Goal: Use online tool/utility

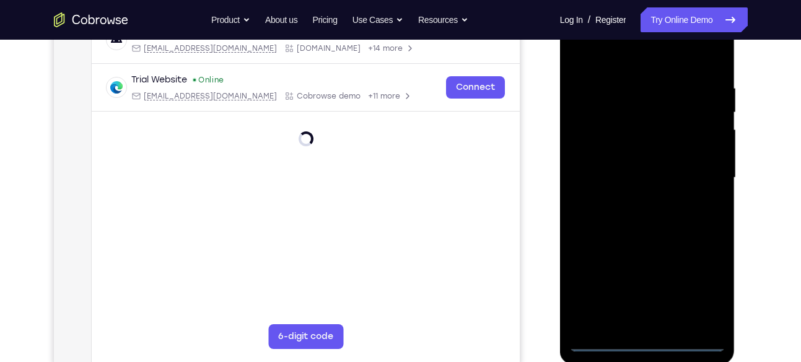
scroll to position [223, 0]
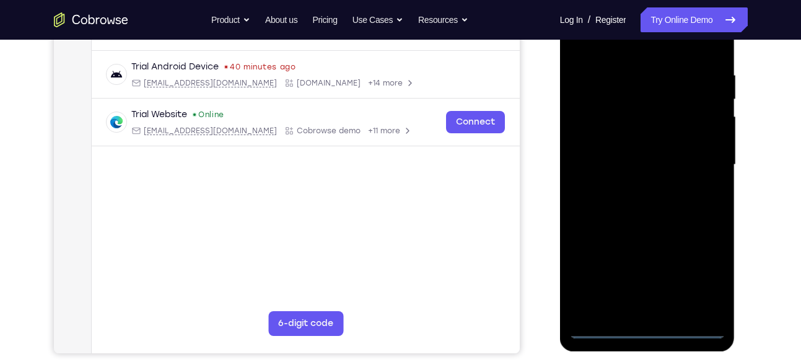
click at [648, 327] on div at bounding box center [647, 164] width 156 height 347
click at [709, 273] on div at bounding box center [647, 164] width 156 height 347
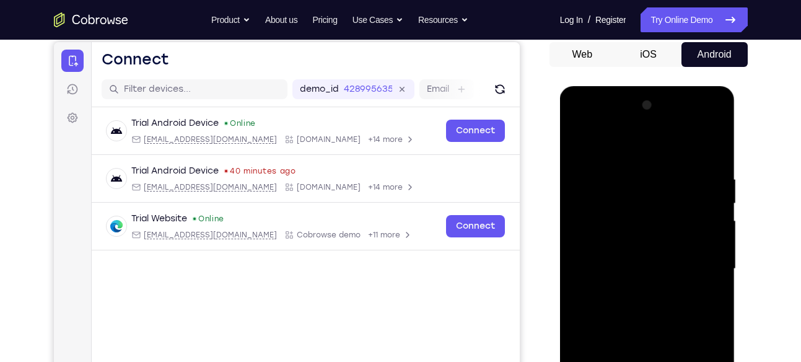
scroll to position [118, 0]
click at [577, 123] on div at bounding box center [647, 269] width 156 height 347
click at [704, 262] on div at bounding box center [647, 269] width 156 height 347
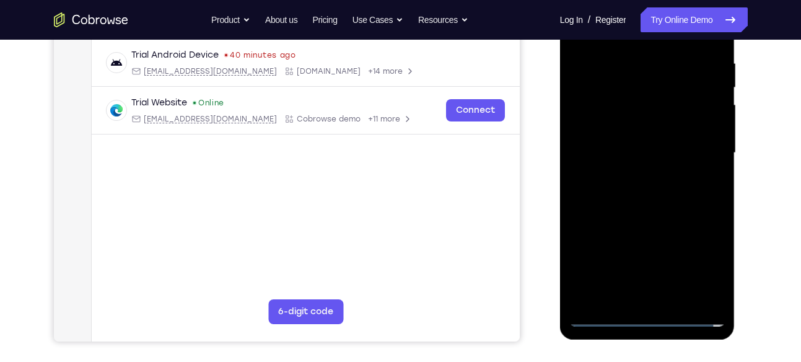
scroll to position [235, 0]
click at [633, 297] on div at bounding box center [647, 152] width 156 height 347
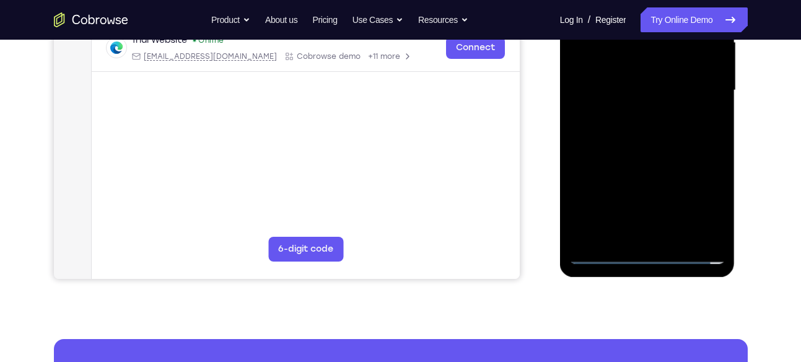
scroll to position [299, 0]
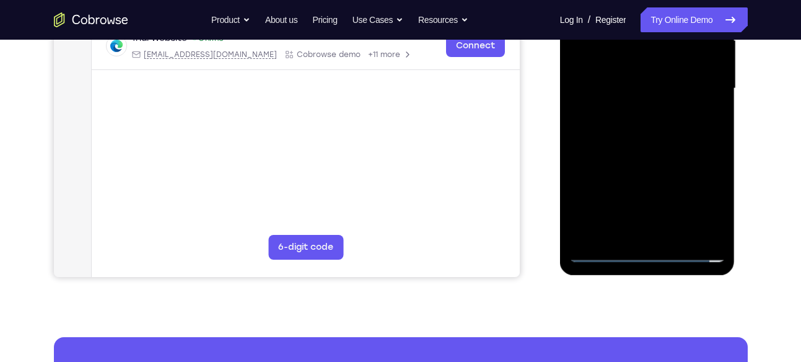
click at [623, 98] on div at bounding box center [647, 88] width 156 height 347
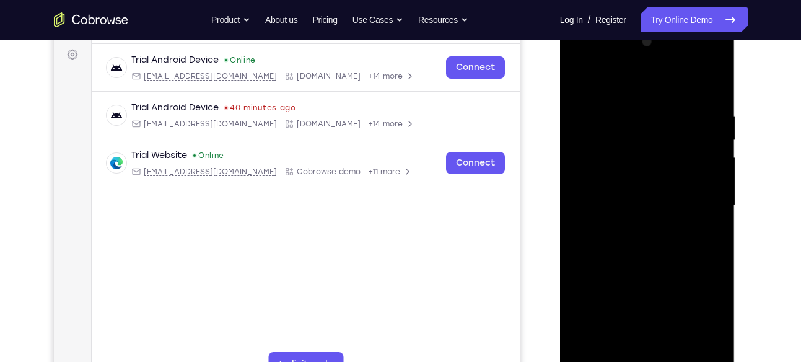
scroll to position [178, 0]
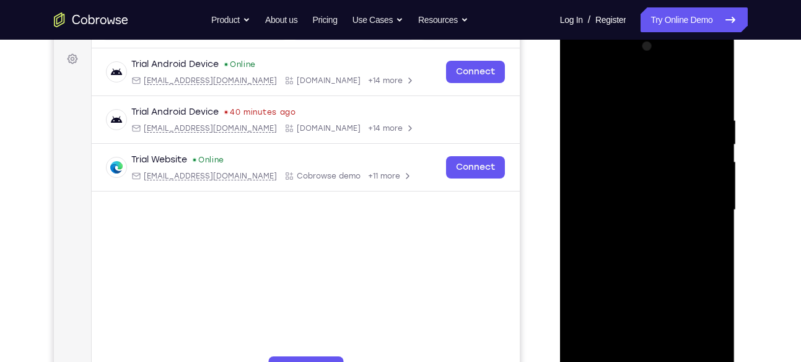
click at [578, 78] on div at bounding box center [647, 210] width 156 height 347
click at [579, 66] on div at bounding box center [647, 210] width 156 height 347
click at [691, 201] on div at bounding box center [647, 210] width 156 height 347
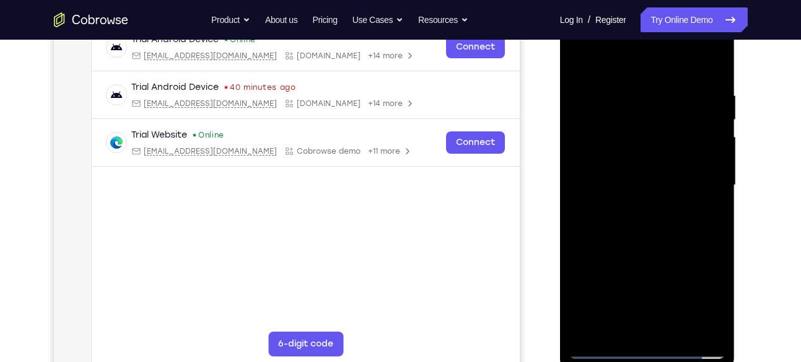
scroll to position [209, 0]
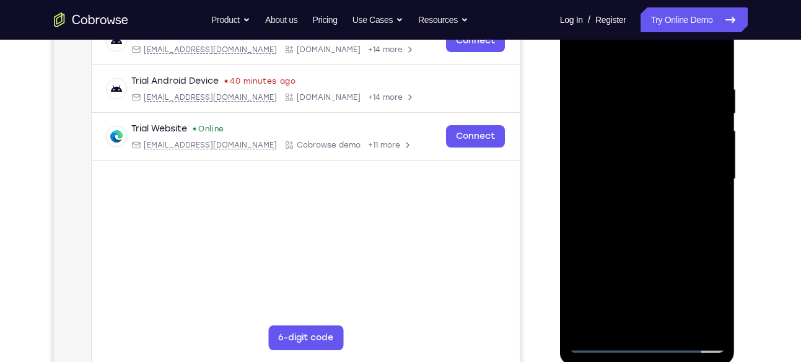
click at [662, 323] on div at bounding box center [647, 179] width 156 height 347
click at [623, 165] on div at bounding box center [647, 179] width 156 height 347
click at [618, 156] on div at bounding box center [647, 179] width 156 height 347
click at [636, 179] on div at bounding box center [647, 179] width 156 height 347
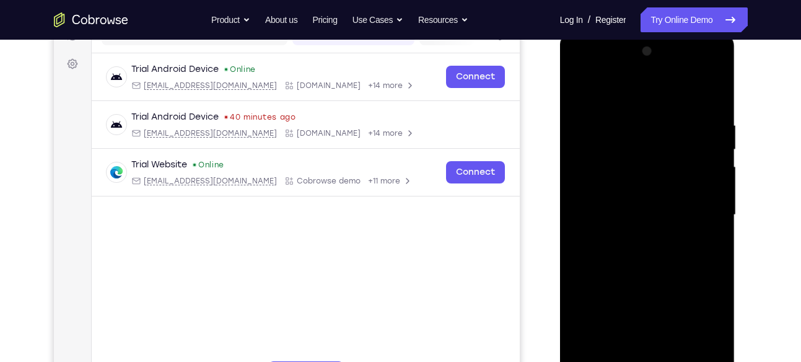
scroll to position [219, 0]
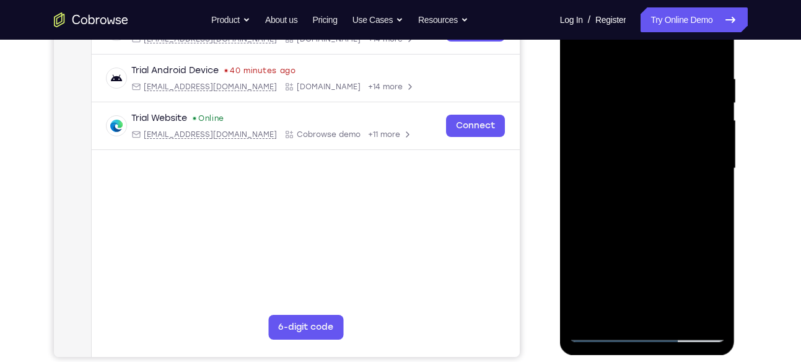
click at [712, 61] on div at bounding box center [647, 168] width 156 height 347
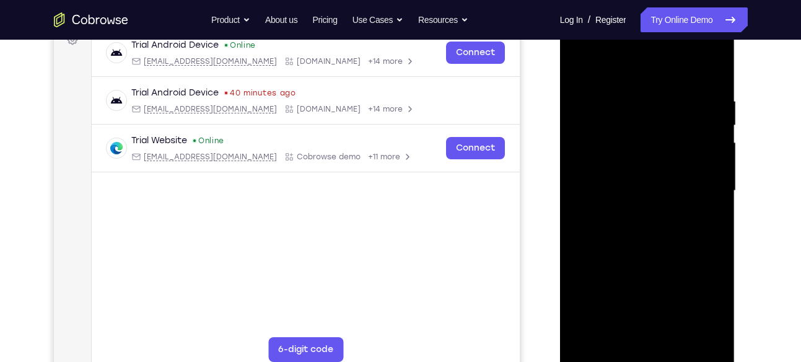
scroll to position [193, 0]
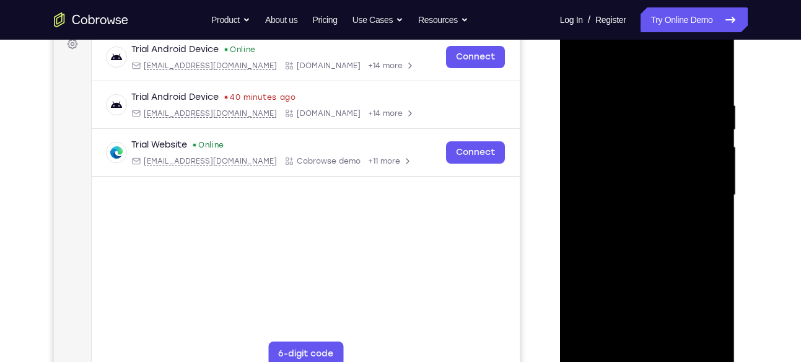
click at [714, 90] on div at bounding box center [647, 195] width 156 height 347
click at [714, 93] on div at bounding box center [647, 195] width 156 height 347
click at [714, 92] on div at bounding box center [647, 195] width 156 height 347
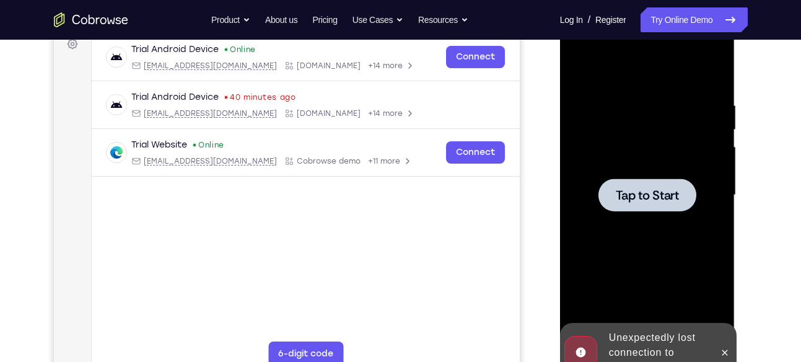
click at [704, 99] on div at bounding box center [647, 195] width 156 height 347
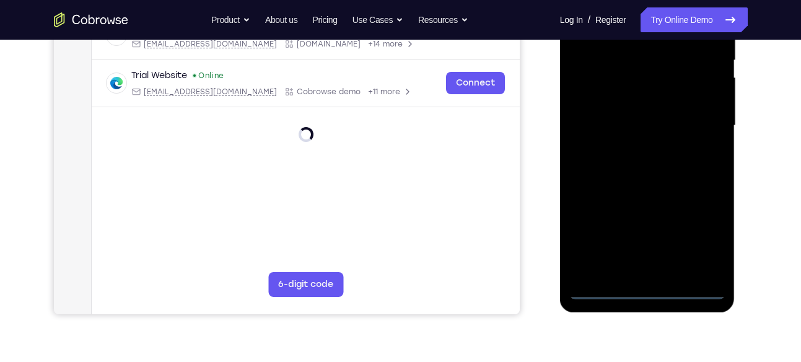
scroll to position [265, 0]
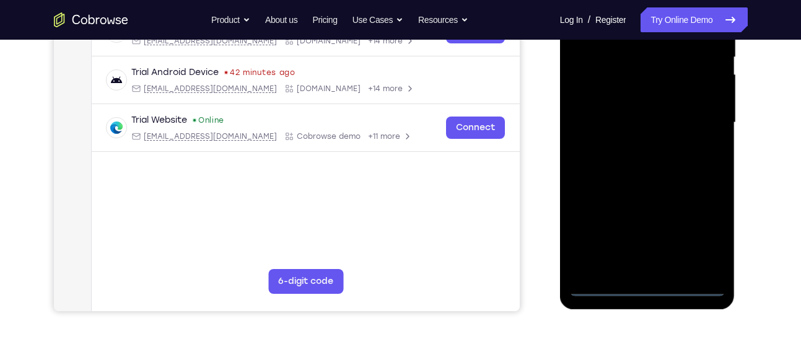
click at [642, 281] on div at bounding box center [647, 122] width 156 height 347
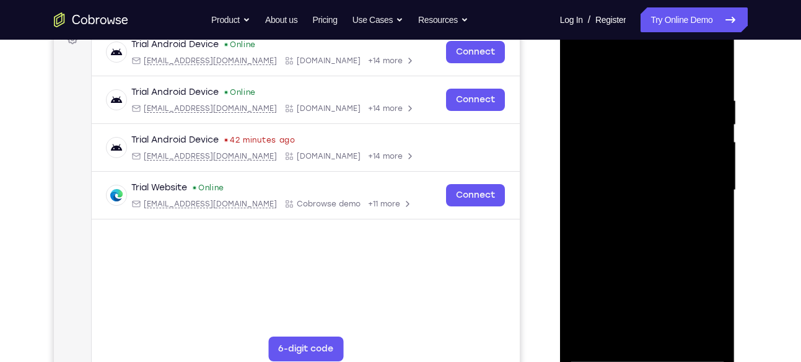
scroll to position [196, 0]
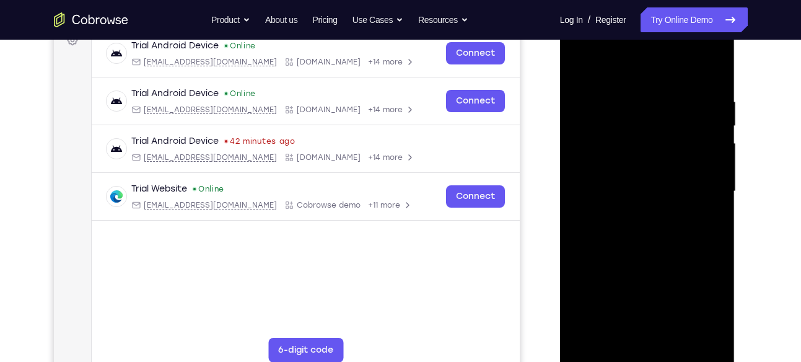
click at [642, 348] on div at bounding box center [647, 191] width 156 height 347
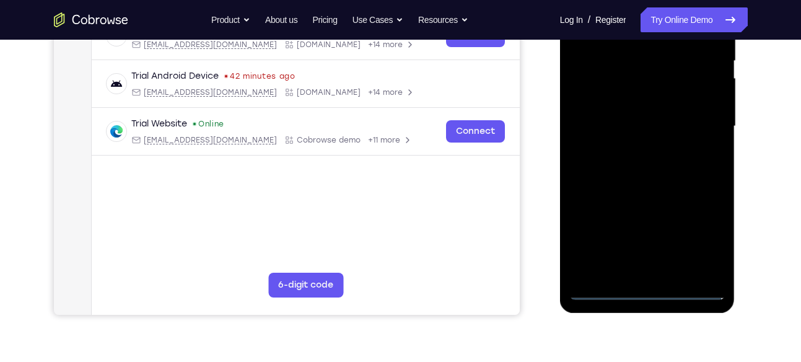
scroll to position [262, 0]
click at [649, 290] on div at bounding box center [647, 125] width 156 height 347
click at [704, 223] on div at bounding box center [647, 125] width 156 height 347
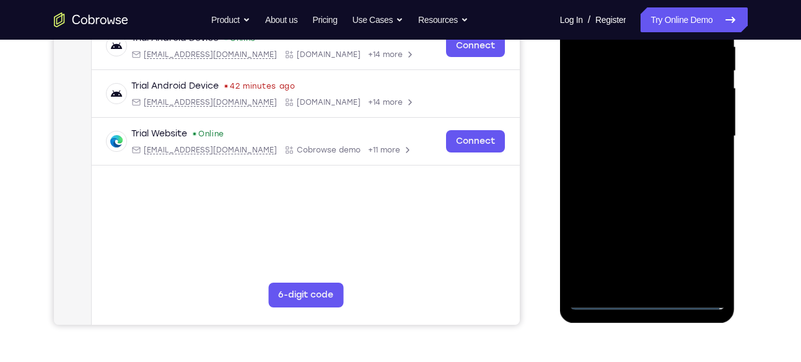
scroll to position [251, 0]
click at [669, 159] on div at bounding box center [647, 136] width 156 height 347
drag, startPoint x: 706, startPoint y: 258, endPoint x: 658, endPoint y: 136, distance: 131.3
click at [658, 136] on div at bounding box center [647, 136] width 156 height 347
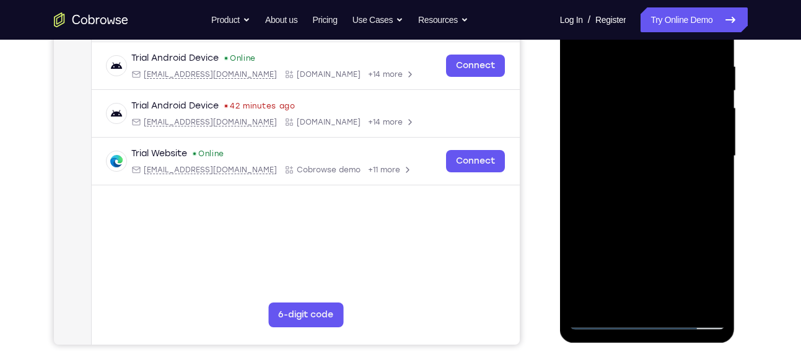
scroll to position [232, 0]
click at [597, 321] on div at bounding box center [647, 155] width 156 height 347
click at [698, 264] on div at bounding box center [647, 155] width 156 height 347
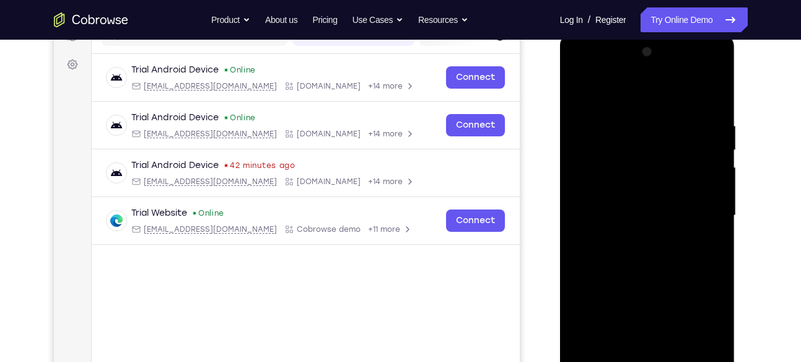
scroll to position [170, 0]
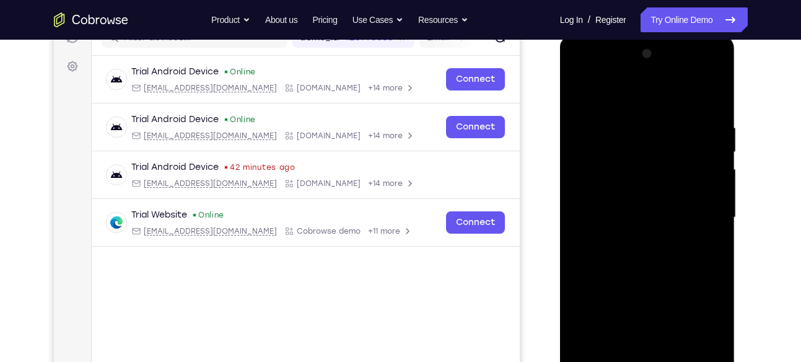
click at [579, 72] on div at bounding box center [647, 217] width 156 height 347
click at [706, 218] on div at bounding box center [647, 217] width 156 height 347
click at [637, 239] on div at bounding box center [647, 217] width 156 height 347
click at [629, 188] on div at bounding box center [647, 217] width 156 height 347
click at [622, 208] on div at bounding box center [647, 217] width 156 height 347
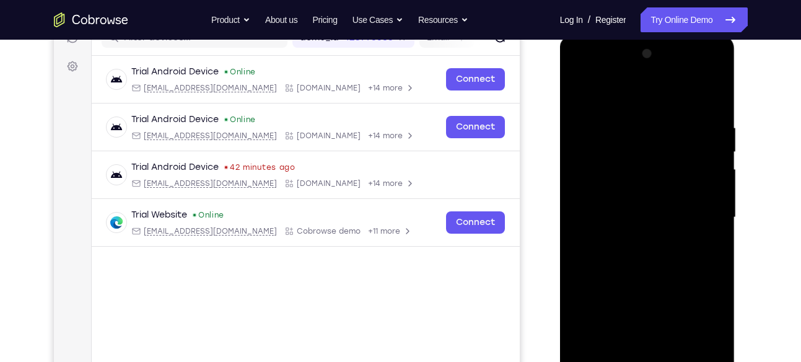
drag, startPoint x: 584, startPoint y: 116, endPoint x: 584, endPoint y: 92, distance: 24.2
click at [584, 92] on div at bounding box center [647, 217] width 156 height 347
click at [642, 189] on div at bounding box center [647, 217] width 156 height 347
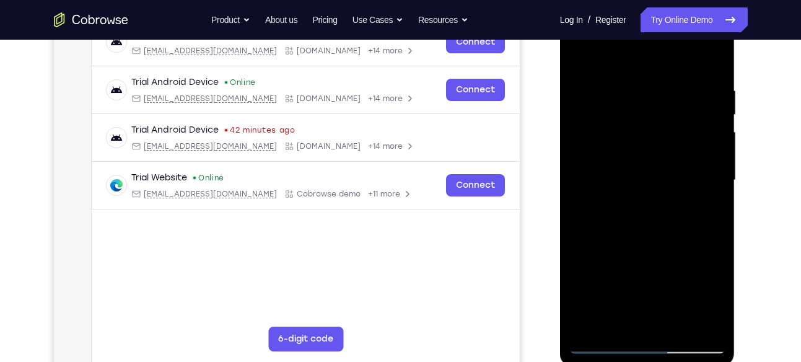
scroll to position [207, 0]
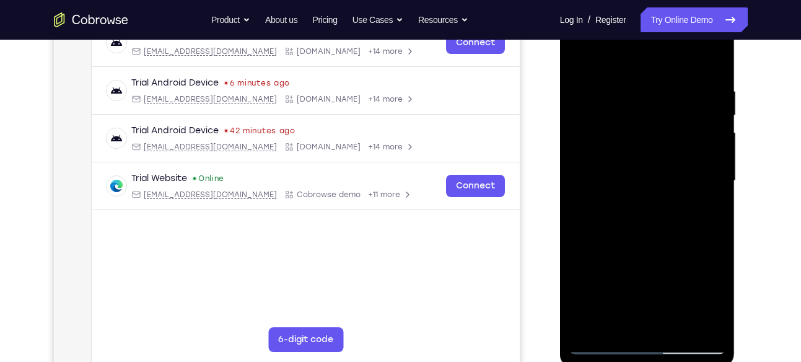
click at [676, 323] on div at bounding box center [647, 180] width 156 height 347
click at [648, 247] on div at bounding box center [647, 180] width 156 height 347
click at [630, 180] on div at bounding box center [647, 180] width 156 height 347
click at [703, 205] on div at bounding box center [647, 180] width 156 height 347
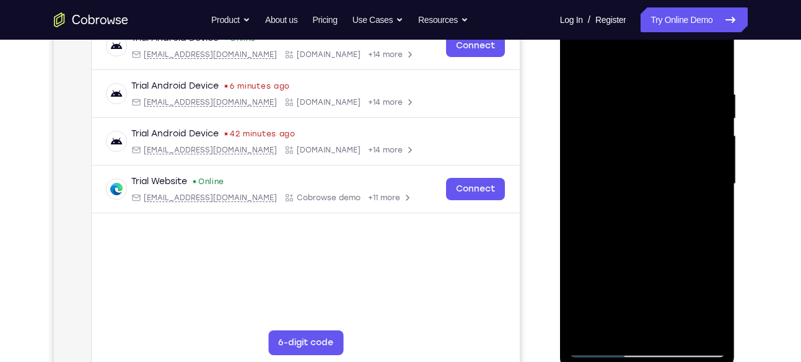
scroll to position [204, 0]
click at [718, 307] on div at bounding box center [647, 183] width 156 height 347
click at [660, 219] on div at bounding box center [647, 183] width 156 height 347
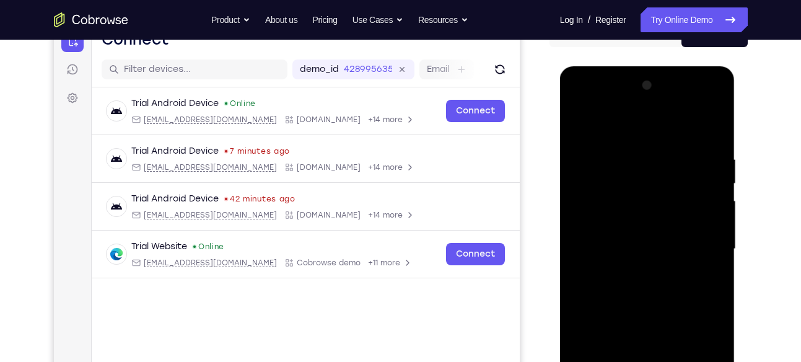
scroll to position [138, 0]
click at [581, 123] on div at bounding box center [647, 249] width 156 height 347
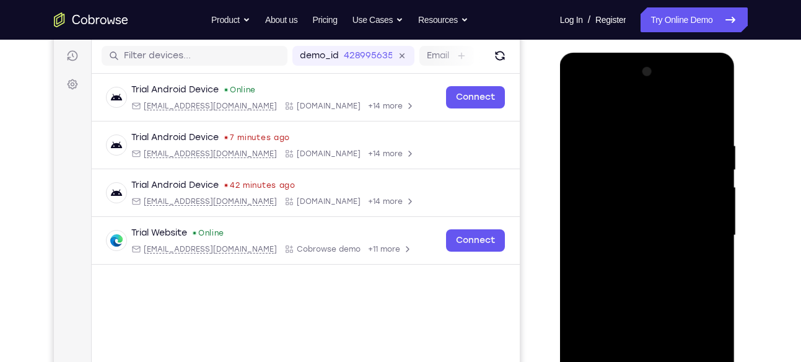
scroll to position [156, 0]
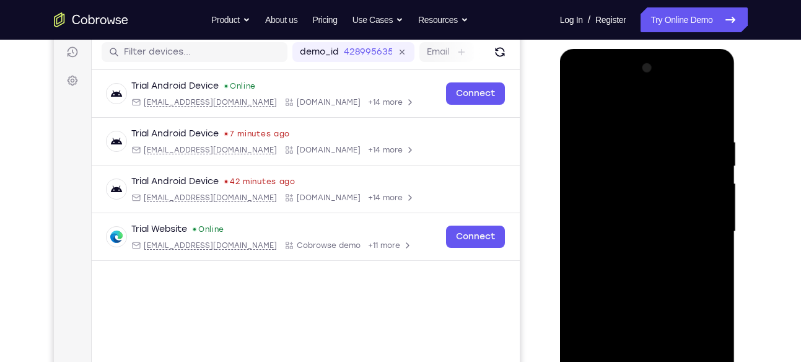
click at [647, 251] on div at bounding box center [647, 231] width 156 height 347
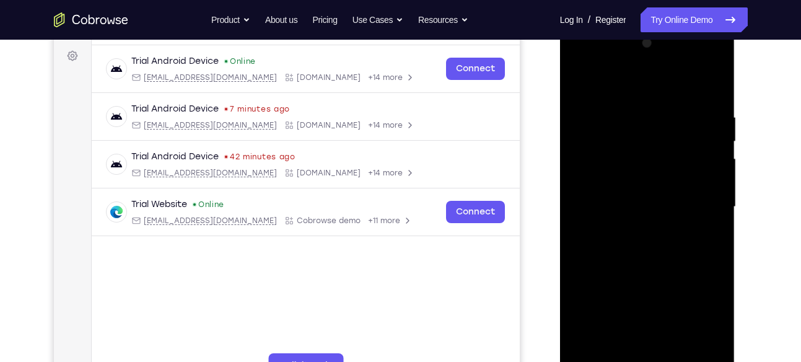
scroll to position [182, 0]
click at [629, 343] on div at bounding box center [647, 206] width 156 height 347
click at [576, 81] on div at bounding box center [647, 206] width 156 height 347
click at [577, 81] on div at bounding box center [647, 206] width 156 height 347
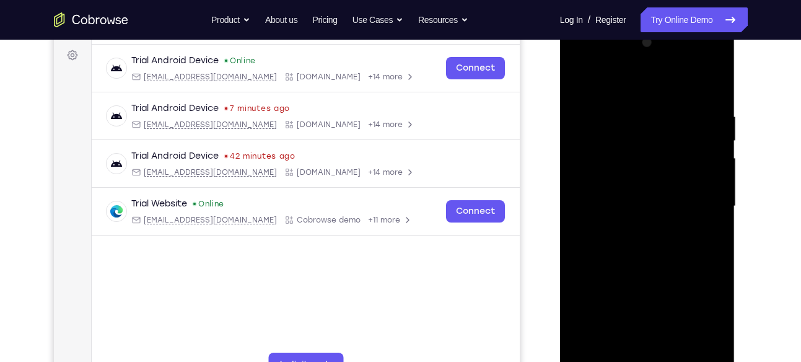
click at [585, 78] on div at bounding box center [647, 206] width 156 height 347
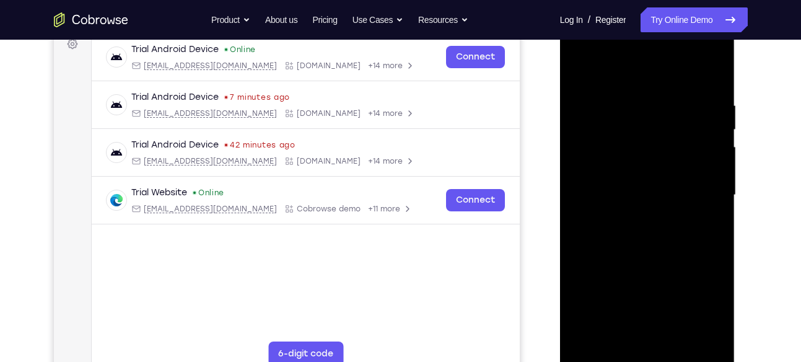
scroll to position [192, 0]
drag, startPoint x: 659, startPoint y: 215, endPoint x: 652, endPoint y: 121, distance: 93.8
click at [652, 121] on div at bounding box center [647, 195] width 156 height 347
drag, startPoint x: 642, startPoint y: 261, endPoint x: 652, endPoint y: 155, distance: 106.4
click at [652, 155] on div at bounding box center [647, 195] width 156 height 347
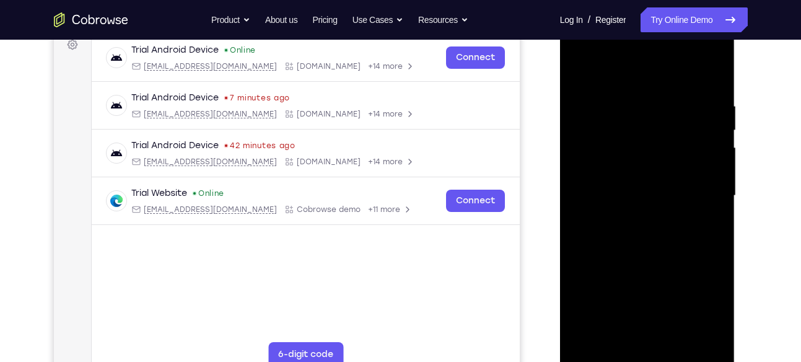
drag, startPoint x: 646, startPoint y: 237, endPoint x: 646, endPoint y: 147, distance: 90.5
click at [646, 147] on div at bounding box center [647, 195] width 156 height 347
drag, startPoint x: 638, startPoint y: 216, endPoint x: 638, endPoint y: 190, distance: 26.0
click at [638, 190] on div at bounding box center [647, 195] width 156 height 347
drag, startPoint x: 652, startPoint y: 224, endPoint x: 652, endPoint y: 169, distance: 54.5
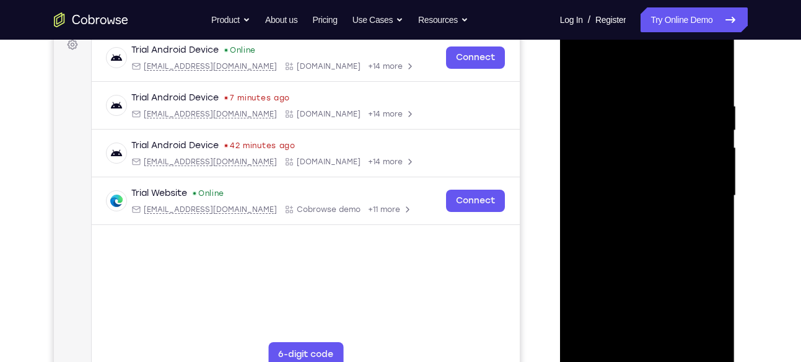
click at [652, 169] on div at bounding box center [647, 195] width 156 height 347
drag, startPoint x: 662, startPoint y: 266, endPoint x: 665, endPoint y: 108, distance: 158.0
click at [665, 108] on div at bounding box center [647, 195] width 156 height 347
drag, startPoint x: 664, startPoint y: 252, endPoint x: 650, endPoint y: 133, distance: 120.4
click at [650, 133] on div at bounding box center [647, 195] width 156 height 347
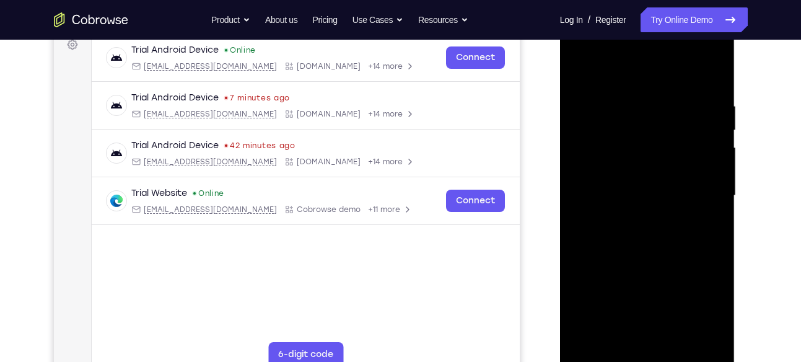
drag, startPoint x: 668, startPoint y: 164, endPoint x: 664, endPoint y: 203, distance: 40.0
click at [664, 203] on div at bounding box center [647, 195] width 156 height 347
drag, startPoint x: 664, startPoint y: 252, endPoint x: 660, endPoint y: 78, distance: 174.1
click at [660, 78] on div at bounding box center [647, 195] width 156 height 347
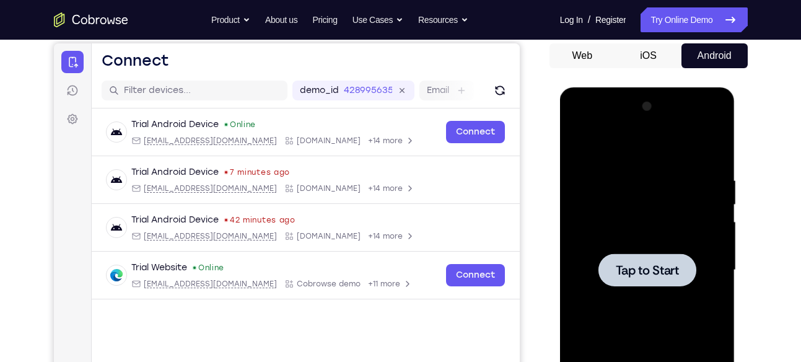
scroll to position [116, 0]
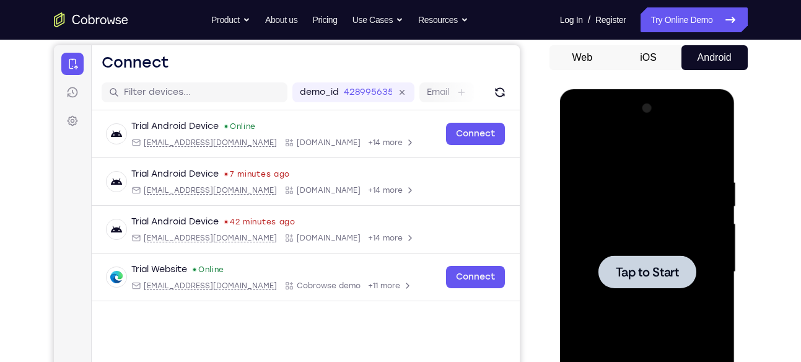
click at [653, 206] on div at bounding box center [647, 272] width 156 height 347
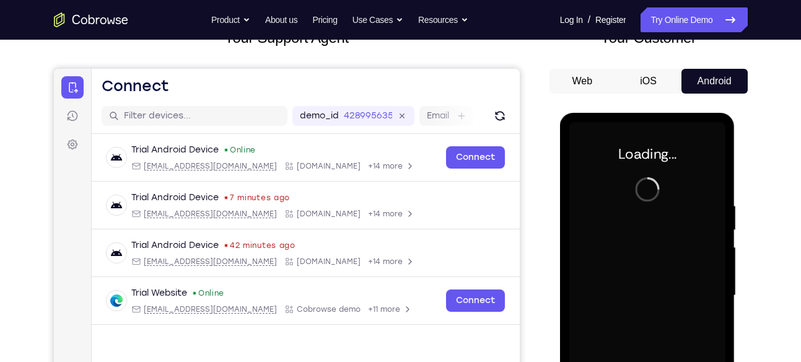
scroll to position [90, 0]
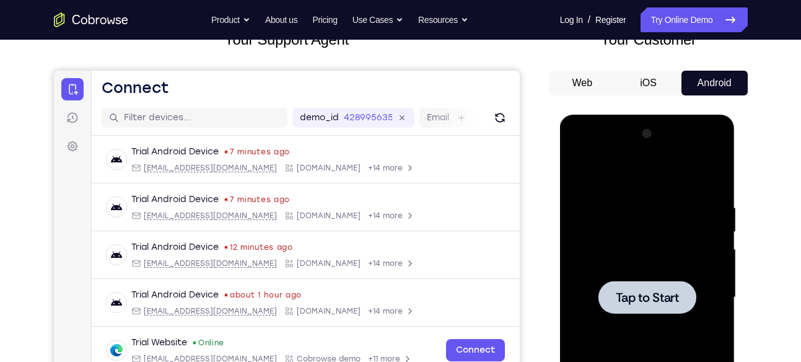
click at [590, 206] on div at bounding box center [647, 297] width 156 height 347
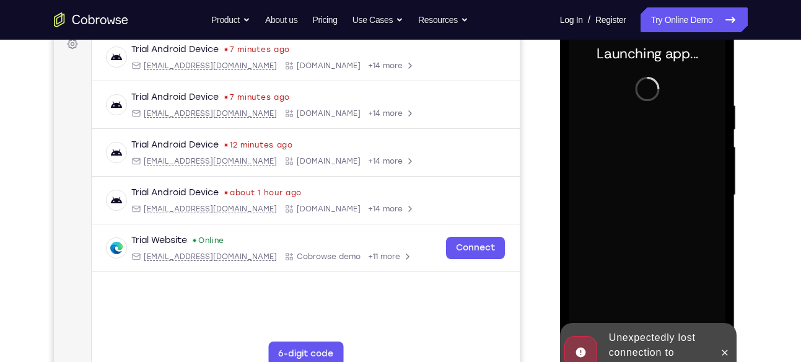
scroll to position [193, 0]
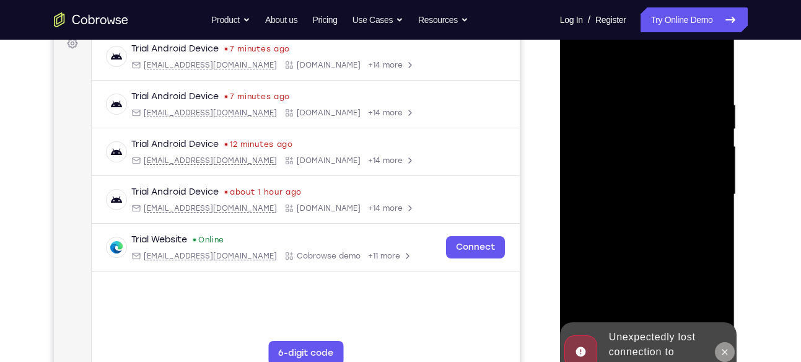
click at [726, 352] on icon at bounding box center [725, 352] width 10 height 10
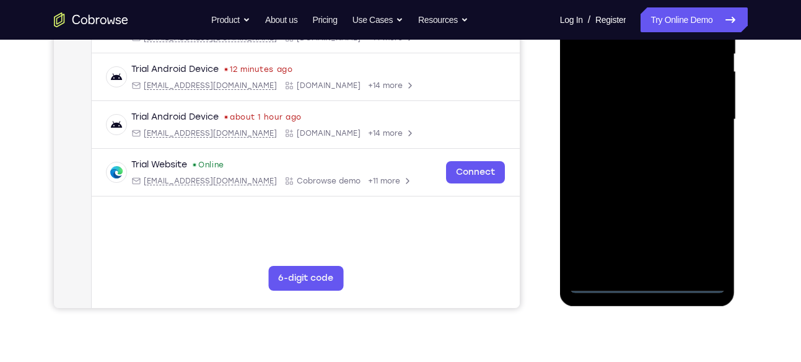
scroll to position [294, 0]
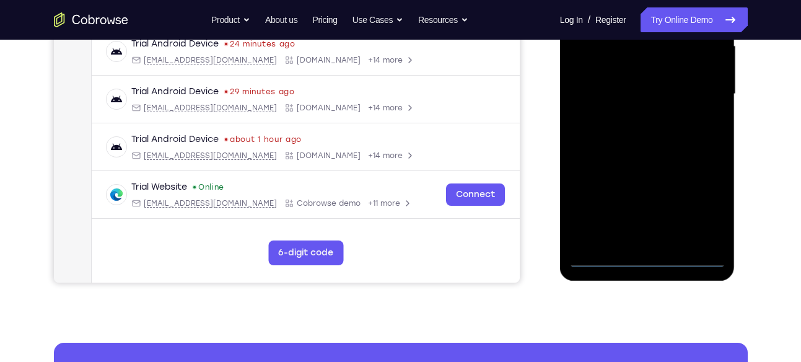
click at [647, 247] on div at bounding box center [647, 94] width 156 height 347
click at [647, 259] on div at bounding box center [647, 94] width 156 height 347
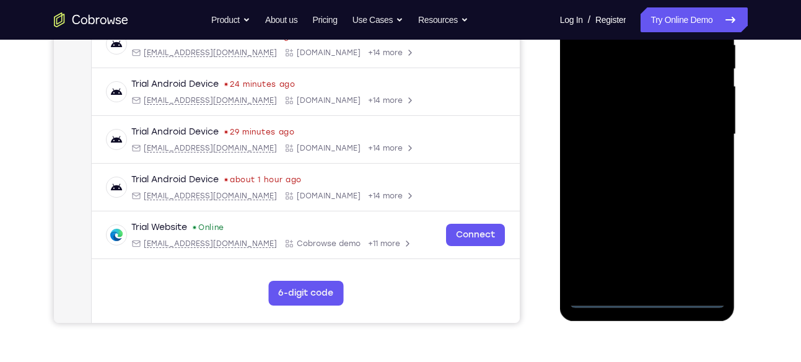
scroll to position [251, 0]
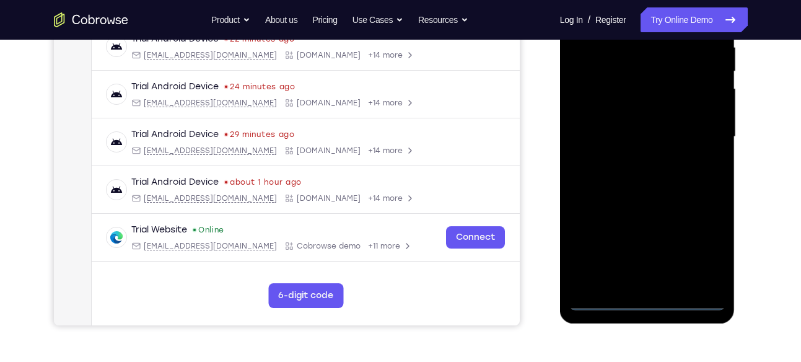
click at [704, 244] on div at bounding box center [647, 136] width 156 height 347
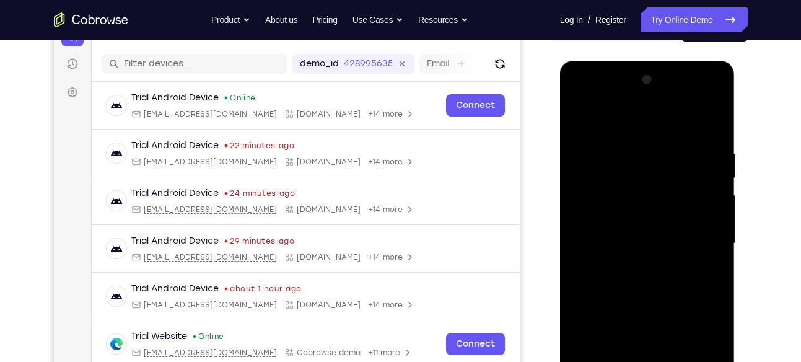
scroll to position [142, 0]
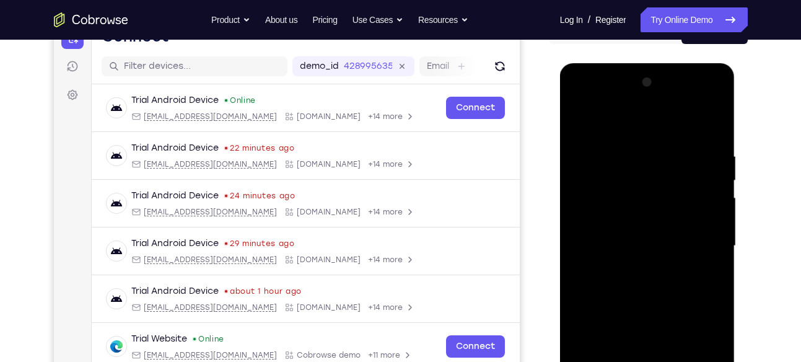
click at [581, 107] on div at bounding box center [647, 245] width 156 height 347
click at [738, 230] on div at bounding box center [649, 244] width 198 height 381
click at [704, 243] on div at bounding box center [647, 245] width 156 height 347
click at [634, 266] on div at bounding box center [647, 245] width 156 height 347
click at [616, 233] on div at bounding box center [647, 245] width 156 height 347
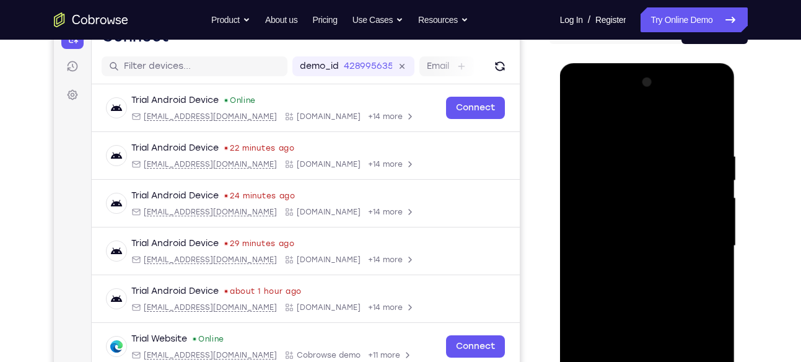
click at [597, 224] on div at bounding box center [647, 245] width 156 height 347
click at [647, 248] on div at bounding box center [647, 245] width 156 height 347
click at [623, 284] on div at bounding box center [647, 245] width 156 height 347
click at [710, 133] on div at bounding box center [647, 245] width 156 height 347
drag, startPoint x: 674, startPoint y: 244, endPoint x: 681, endPoint y: 163, distance: 81.4
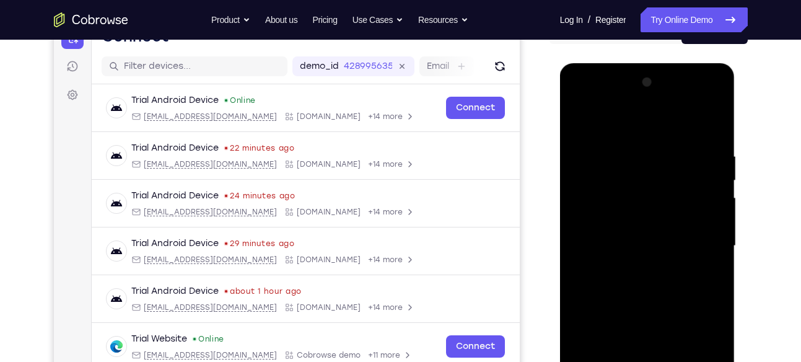
click at [681, 163] on div at bounding box center [647, 245] width 156 height 347
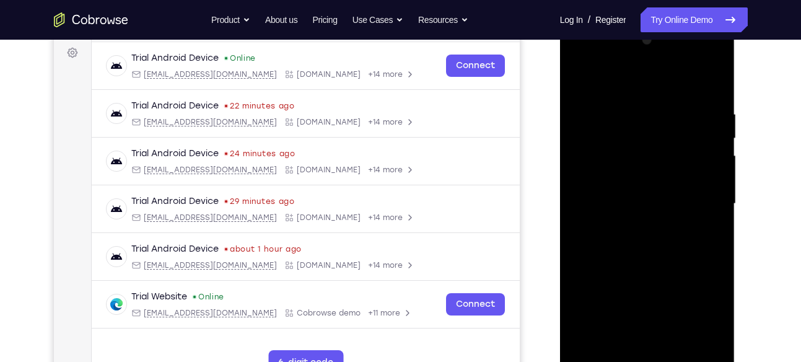
scroll to position [185, 0]
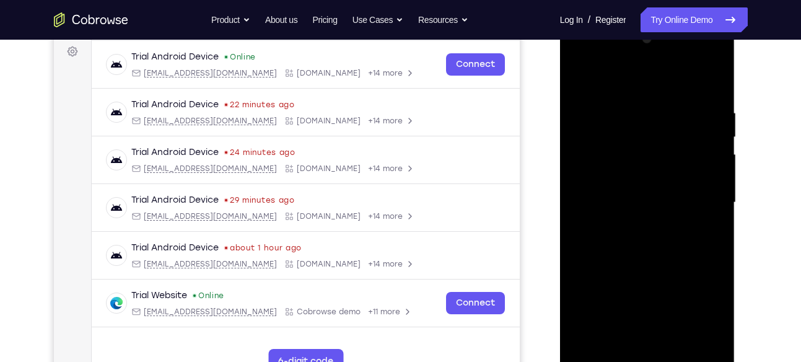
drag, startPoint x: 673, startPoint y: 205, endPoint x: 670, endPoint y: 128, distance: 77.5
click at [670, 128] on div at bounding box center [647, 202] width 156 height 347
drag, startPoint x: 669, startPoint y: 216, endPoint x: 664, endPoint y: 274, distance: 58.5
click at [664, 274] on div at bounding box center [647, 202] width 156 height 347
drag, startPoint x: 680, startPoint y: 144, endPoint x: 657, endPoint y: 216, distance: 75.4
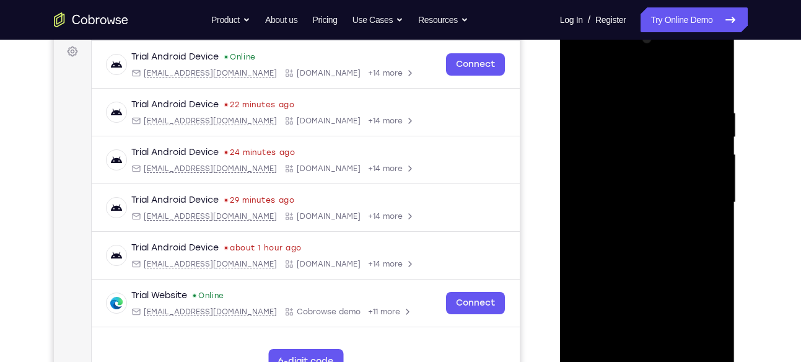
click at [657, 216] on div at bounding box center [647, 202] width 156 height 347
click at [656, 275] on div at bounding box center [647, 202] width 156 height 347
drag, startPoint x: 670, startPoint y: 223, endPoint x: 670, endPoint y: 178, distance: 45.2
click at [670, 178] on div at bounding box center [647, 202] width 156 height 347
click at [657, 251] on div at bounding box center [647, 202] width 156 height 347
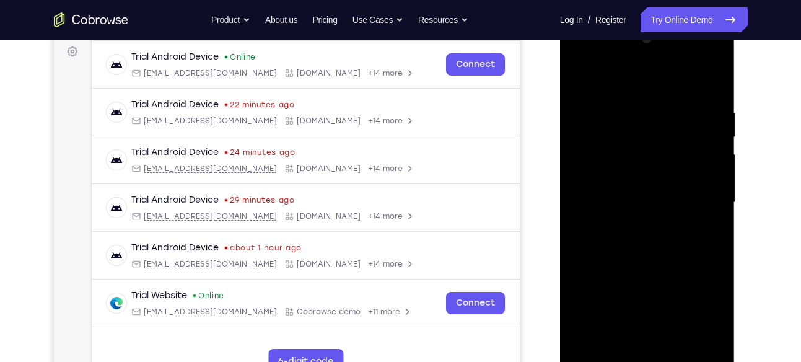
drag, startPoint x: 661, startPoint y: 166, endPoint x: 660, endPoint y: 259, distance: 92.9
click at [660, 259] on div at bounding box center [647, 202] width 156 height 347
drag, startPoint x: 652, startPoint y: 140, endPoint x: 647, endPoint y: 311, distance: 171.1
click at [647, 311] on div at bounding box center [647, 202] width 156 height 347
click at [632, 96] on div at bounding box center [647, 202] width 156 height 347
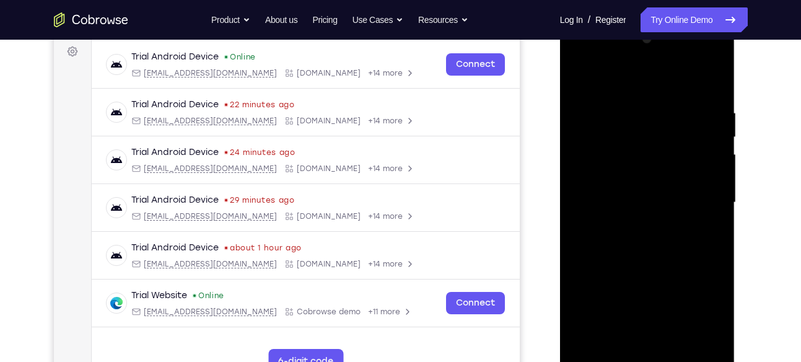
click at [708, 142] on div at bounding box center [647, 202] width 156 height 347
click at [691, 190] on div at bounding box center [647, 202] width 156 height 347
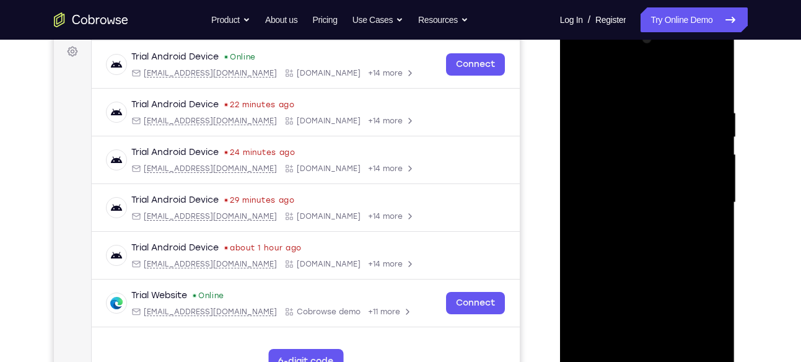
click at [698, 173] on div at bounding box center [647, 202] width 156 height 347
click at [601, 74] on div at bounding box center [647, 202] width 156 height 347
click at [601, 77] on div at bounding box center [647, 202] width 156 height 347
click at [601, 75] on div at bounding box center [647, 202] width 156 height 347
drag, startPoint x: 667, startPoint y: 164, endPoint x: 676, endPoint y: 105, distance: 58.9
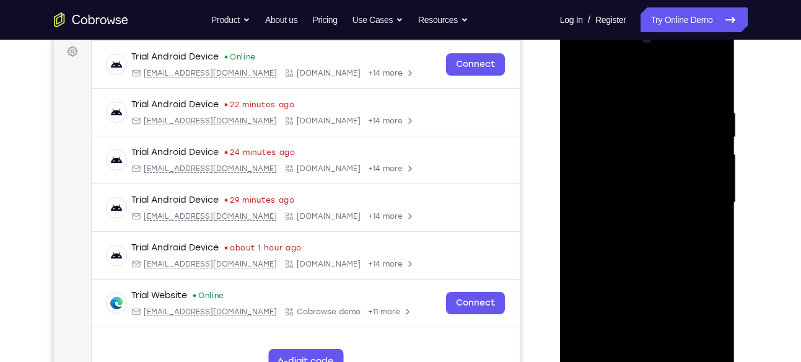
click at [676, 105] on div at bounding box center [647, 202] width 156 height 347
click at [606, 213] on div at bounding box center [647, 202] width 156 height 347
drag, startPoint x: 691, startPoint y: 178, endPoint x: 688, endPoint y: 228, distance: 49.6
click at [688, 228] on div at bounding box center [647, 202] width 156 height 347
click at [585, 77] on div at bounding box center [647, 202] width 156 height 347
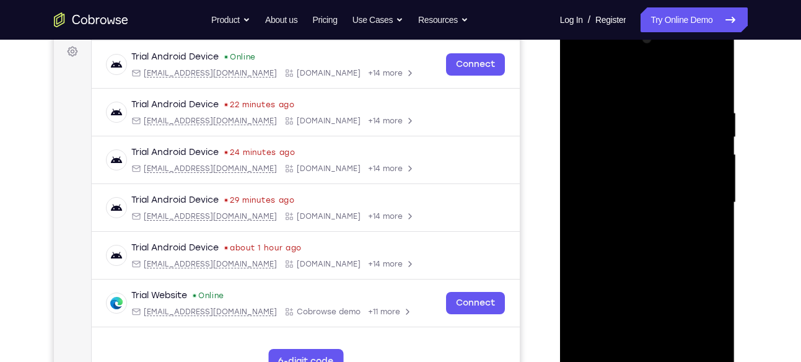
click at [579, 76] on div at bounding box center [647, 202] width 156 height 347
click at [709, 169] on div at bounding box center [647, 202] width 156 height 347
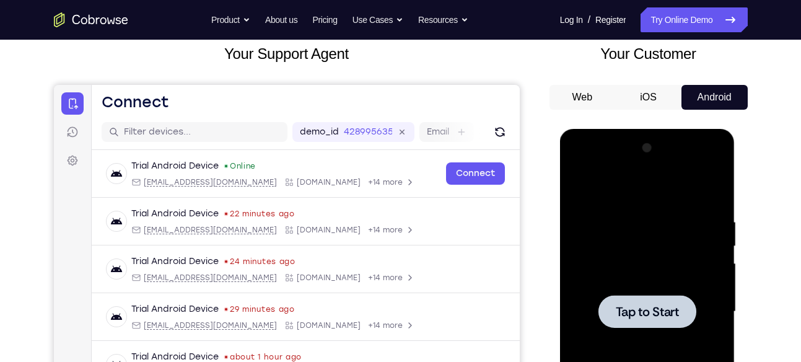
scroll to position [76, 0]
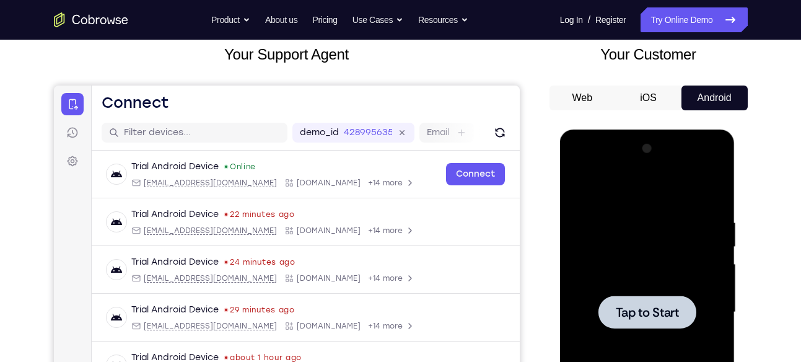
click at [682, 178] on div at bounding box center [647, 312] width 156 height 347
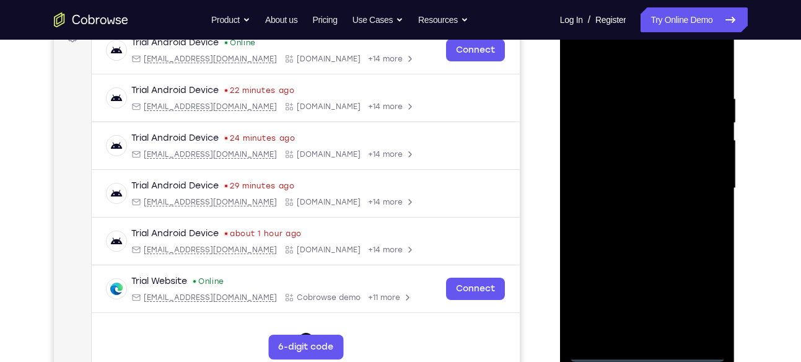
scroll to position [211, 0]
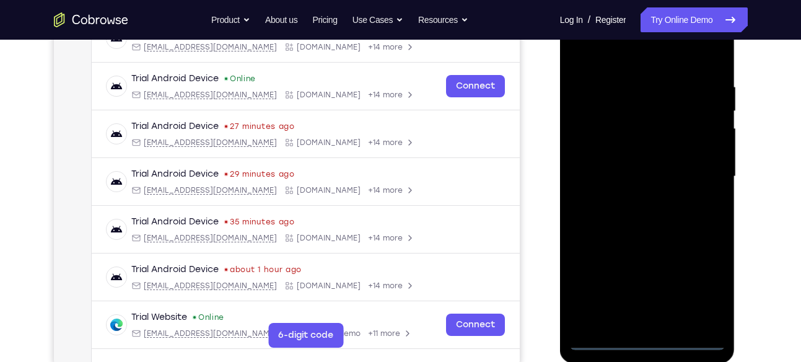
click at [646, 335] on div at bounding box center [647, 176] width 156 height 347
click at [647, 335] on div at bounding box center [647, 176] width 156 height 347
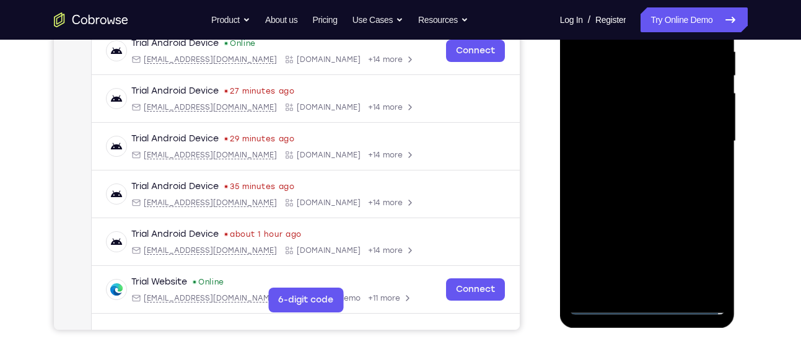
scroll to position [280, 0]
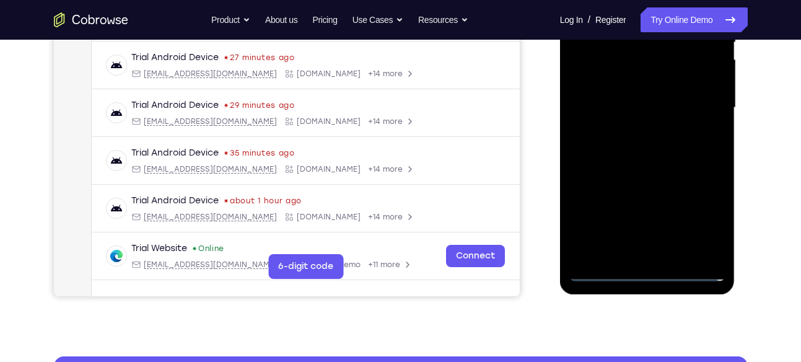
click at [646, 266] on div at bounding box center [647, 107] width 156 height 347
click at [646, 271] on div at bounding box center [647, 107] width 156 height 347
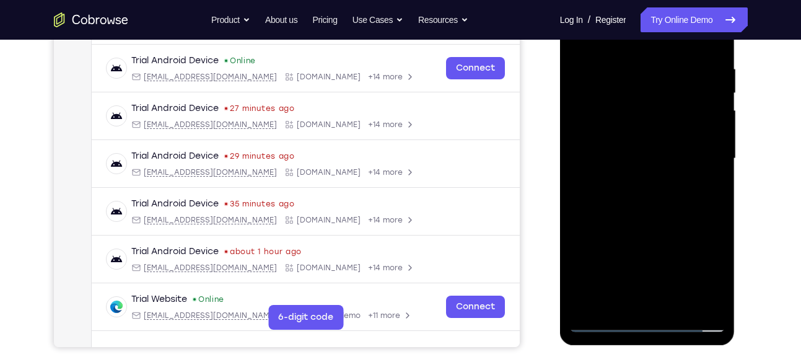
scroll to position [229, 0]
click at [696, 265] on div at bounding box center [647, 159] width 156 height 347
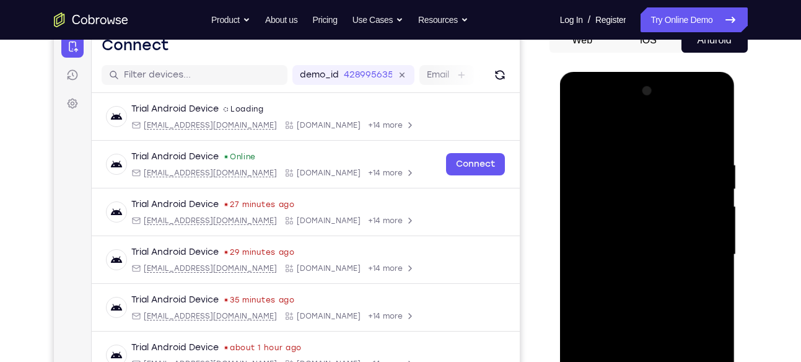
scroll to position [133, 0]
click at [579, 108] on div at bounding box center [647, 255] width 156 height 347
click at [646, 185] on div at bounding box center [647, 255] width 156 height 347
drag, startPoint x: 653, startPoint y: 255, endPoint x: 648, endPoint y: 144, distance: 110.4
click at [648, 144] on div at bounding box center [647, 255] width 156 height 347
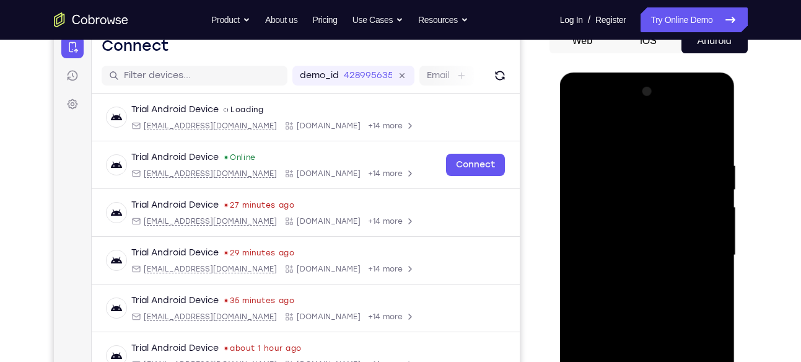
drag, startPoint x: 633, startPoint y: 271, endPoint x: 634, endPoint y: 177, distance: 94.2
click at [634, 177] on div at bounding box center [647, 255] width 156 height 347
drag, startPoint x: 649, startPoint y: 170, endPoint x: 667, endPoint y: 346, distance: 176.9
click at [667, 346] on div at bounding box center [647, 255] width 156 height 347
drag, startPoint x: 620, startPoint y: 141, endPoint x: 628, endPoint y: 250, distance: 109.3
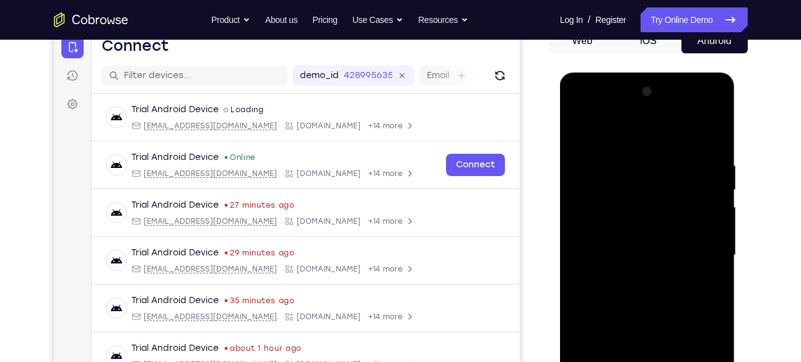
click at [628, 250] on div at bounding box center [647, 255] width 156 height 347
drag, startPoint x: 648, startPoint y: 177, endPoint x: 644, endPoint y: 295, distance: 118.4
click at [644, 295] on div at bounding box center [647, 255] width 156 height 347
click at [634, 153] on div at bounding box center [647, 255] width 156 height 347
drag, startPoint x: 635, startPoint y: 242, endPoint x: 636, endPoint y: 170, distance: 71.9
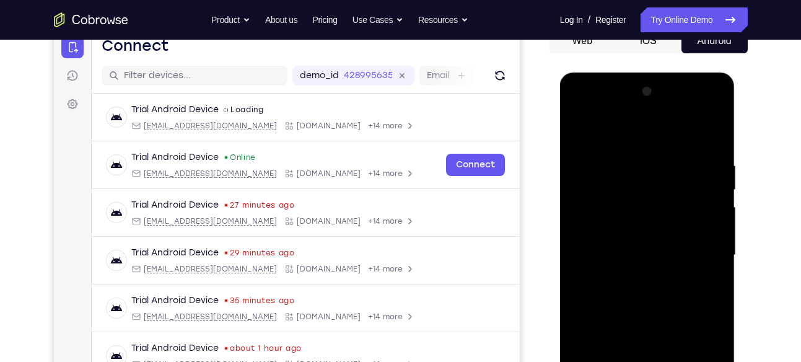
click at [636, 170] on div at bounding box center [647, 255] width 156 height 347
drag, startPoint x: 651, startPoint y: 261, endPoint x: 648, endPoint y: 141, distance: 119.6
click at [648, 141] on div at bounding box center [647, 255] width 156 height 347
drag, startPoint x: 653, startPoint y: 237, endPoint x: 657, endPoint y: 133, distance: 103.5
click at [657, 133] on div at bounding box center [647, 255] width 156 height 347
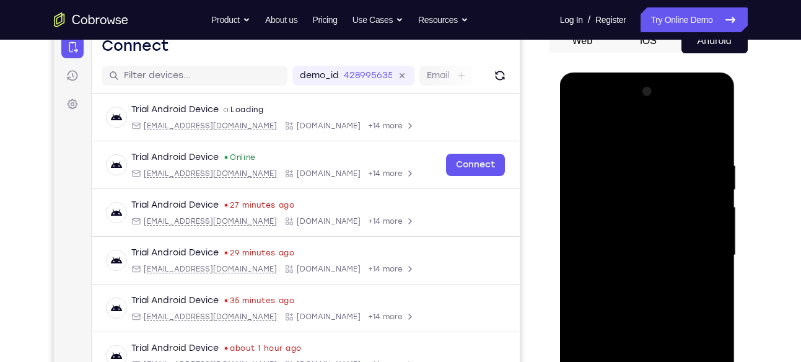
drag, startPoint x: 655, startPoint y: 239, endPoint x: 664, endPoint y: 124, distance: 114.9
click at [664, 124] on div at bounding box center [647, 255] width 156 height 347
drag, startPoint x: 645, startPoint y: 265, endPoint x: 659, endPoint y: 155, distance: 111.2
click at [659, 155] on div at bounding box center [647, 255] width 156 height 347
drag, startPoint x: 647, startPoint y: 266, endPoint x: 646, endPoint y: 151, distance: 115.9
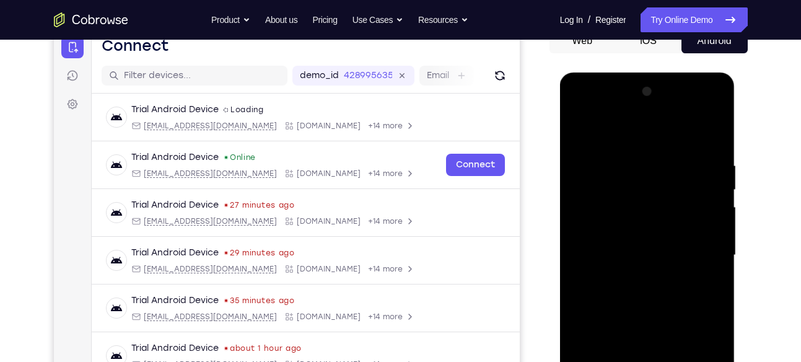
click at [646, 151] on div at bounding box center [647, 255] width 156 height 347
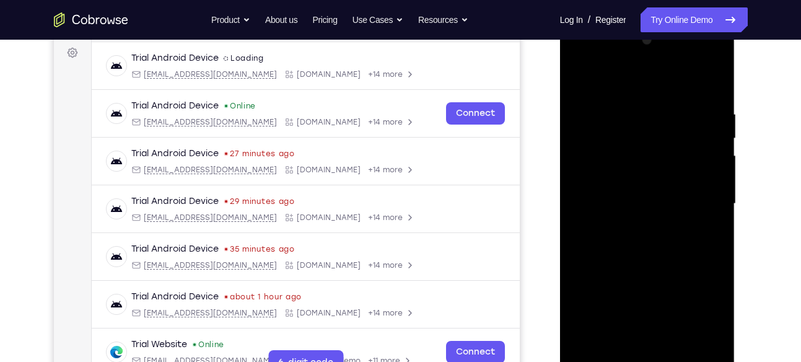
scroll to position [185, 0]
click at [615, 179] on div at bounding box center [647, 203] width 156 height 347
drag, startPoint x: 655, startPoint y: 175, endPoint x: 642, endPoint y: 100, distance: 76.1
click at [642, 100] on div at bounding box center [647, 203] width 156 height 347
drag, startPoint x: 644, startPoint y: 171, endPoint x: 638, endPoint y: 57, distance: 114.1
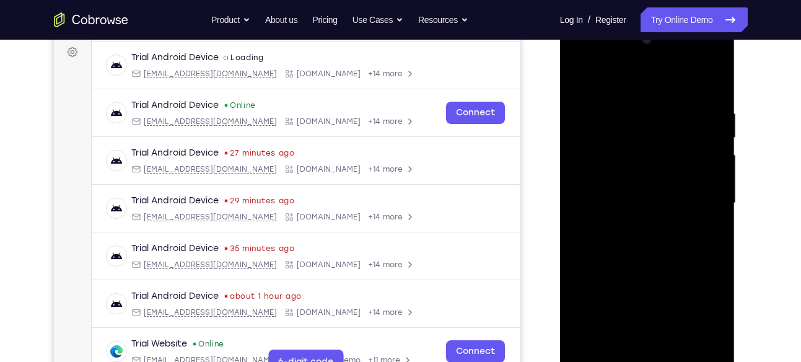
click at [638, 57] on div at bounding box center [647, 203] width 156 height 347
drag, startPoint x: 663, startPoint y: 210, endPoint x: 660, endPoint y: 100, distance: 110.3
click at [660, 100] on div at bounding box center [647, 203] width 156 height 347
drag, startPoint x: 659, startPoint y: 268, endPoint x: 657, endPoint y: 84, distance: 183.4
click at [657, 84] on div at bounding box center [647, 203] width 156 height 347
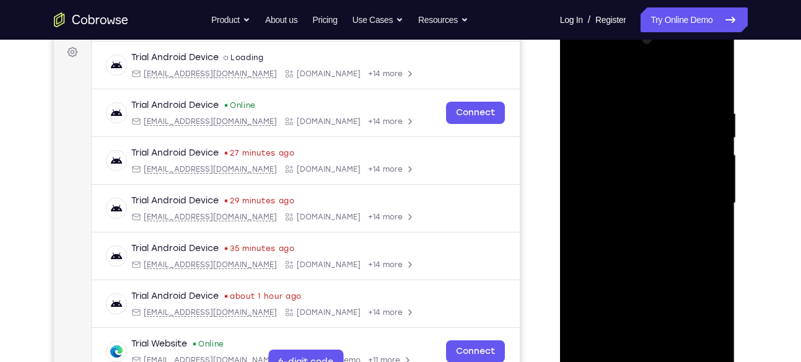
drag, startPoint x: 659, startPoint y: 253, endPoint x: 665, endPoint y: 82, distance: 171.1
click at [665, 82] on div at bounding box center [647, 203] width 156 height 347
drag, startPoint x: 668, startPoint y: 273, endPoint x: 670, endPoint y: 164, distance: 109.1
click at [670, 164] on div at bounding box center [647, 203] width 156 height 347
drag, startPoint x: 638, startPoint y: 161, endPoint x: 638, endPoint y: 64, distance: 97.3
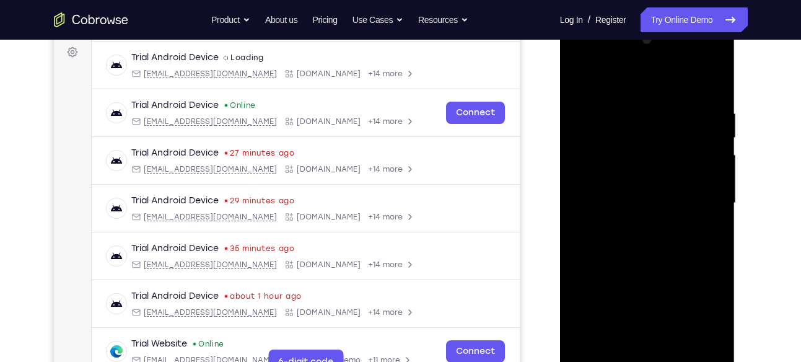
click at [638, 64] on div at bounding box center [647, 203] width 156 height 347
drag, startPoint x: 646, startPoint y: 175, endPoint x: 647, endPoint y: 250, distance: 75.0
click at [647, 250] on div at bounding box center [647, 203] width 156 height 347
click at [639, 160] on div at bounding box center [647, 203] width 156 height 347
click at [641, 217] on div at bounding box center [647, 203] width 156 height 347
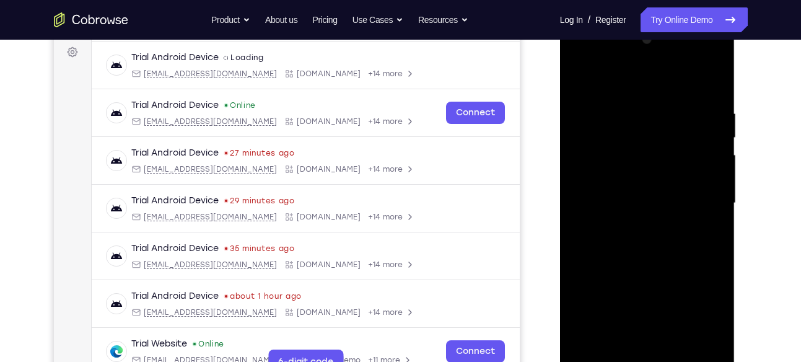
click at [721, 248] on div at bounding box center [647, 203] width 156 height 347
click at [608, 251] on div at bounding box center [647, 203] width 156 height 347
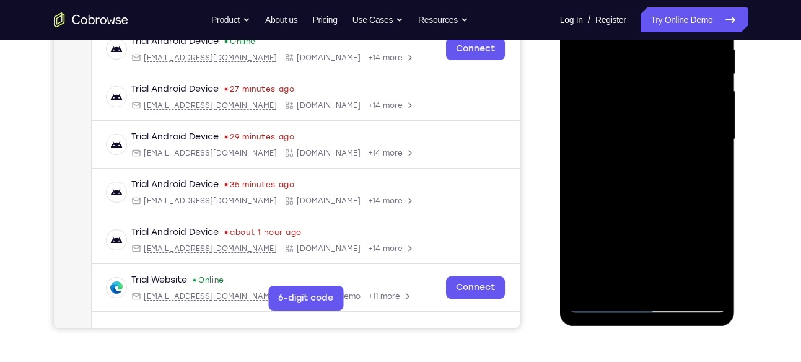
scroll to position [249, 0]
click at [602, 293] on div at bounding box center [647, 138] width 156 height 347
click at [601, 298] on div at bounding box center [647, 138] width 156 height 347
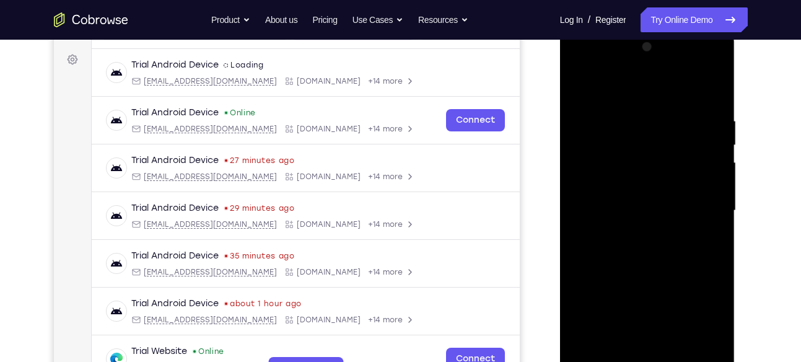
scroll to position [174, 0]
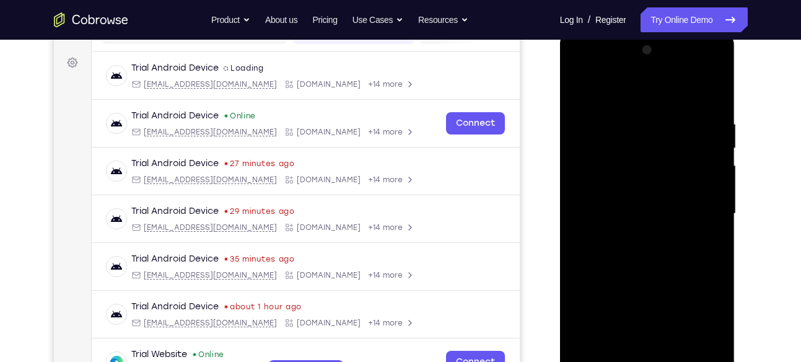
click at [699, 64] on div at bounding box center [647, 213] width 156 height 347
click at [651, 110] on div at bounding box center [647, 213] width 156 height 347
click at [700, 230] on div at bounding box center [647, 213] width 156 height 347
click at [698, 64] on div at bounding box center [647, 213] width 156 height 347
click at [637, 113] on div at bounding box center [647, 213] width 156 height 347
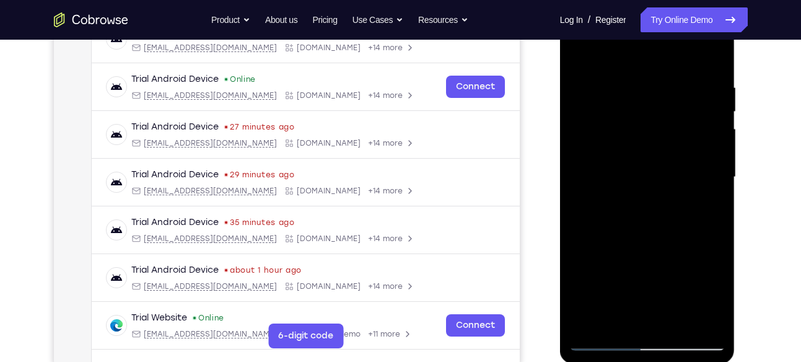
scroll to position [211, 0]
drag, startPoint x: 674, startPoint y: 253, endPoint x: 667, endPoint y: 126, distance: 126.6
click at [667, 126] on div at bounding box center [647, 176] width 156 height 347
drag, startPoint x: 666, startPoint y: 278, endPoint x: 676, endPoint y: 145, distance: 133.0
click at [676, 145] on div at bounding box center [647, 176] width 156 height 347
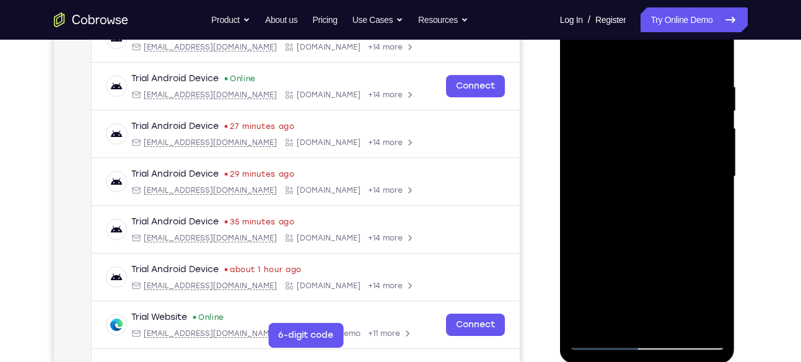
click at [653, 178] on div at bounding box center [647, 176] width 156 height 347
click at [697, 48] on div at bounding box center [647, 176] width 156 height 347
click at [648, 196] on div at bounding box center [647, 176] width 156 height 347
click at [631, 227] on div at bounding box center [647, 176] width 156 height 347
click at [616, 230] on div at bounding box center [647, 176] width 156 height 347
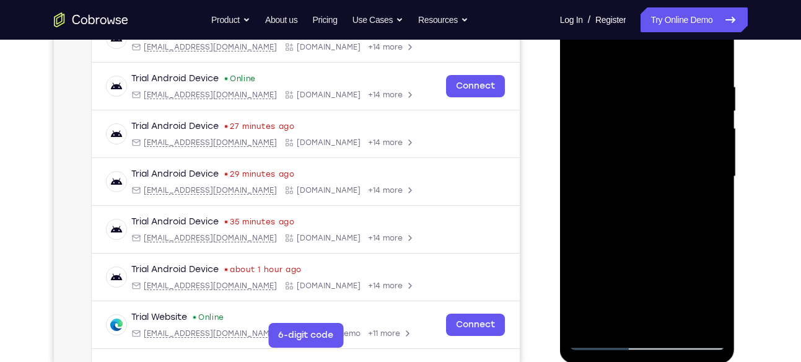
click at [660, 230] on div at bounding box center [647, 176] width 156 height 347
click at [665, 231] on div at bounding box center [647, 176] width 156 height 347
click at [664, 213] on div at bounding box center [647, 176] width 156 height 347
click at [686, 232] on div at bounding box center [647, 176] width 156 height 347
click at [672, 220] on div at bounding box center [647, 176] width 156 height 347
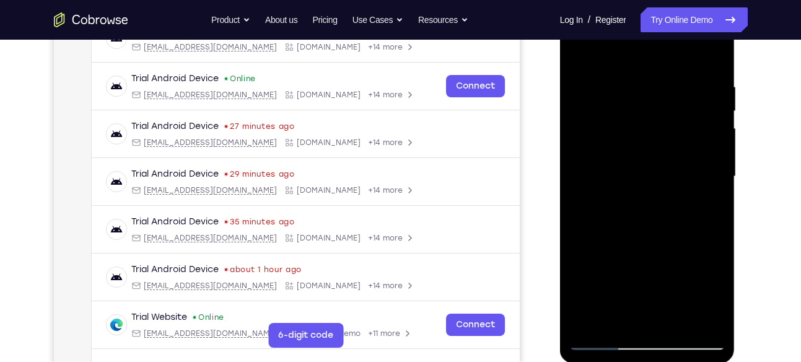
click at [700, 232] on div at bounding box center [647, 176] width 156 height 347
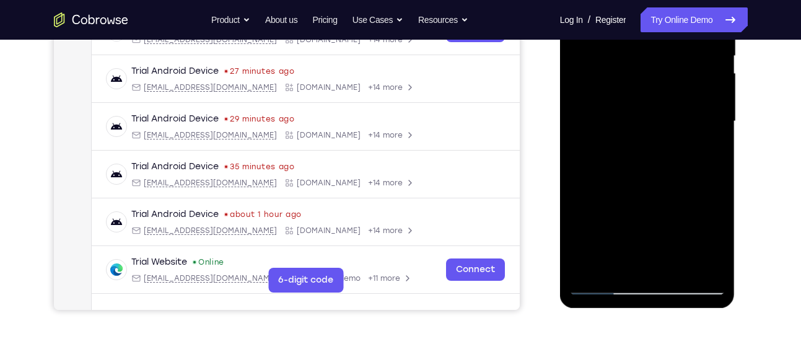
drag, startPoint x: 642, startPoint y: 198, endPoint x: 659, endPoint y: 55, distance: 144.1
click at [659, 55] on div at bounding box center [647, 121] width 156 height 347
drag, startPoint x: 664, startPoint y: 216, endPoint x: 673, endPoint y: 90, distance: 126.1
click at [673, 90] on div at bounding box center [647, 121] width 156 height 347
drag, startPoint x: 665, startPoint y: 179, endPoint x: 675, endPoint y: 120, distance: 59.8
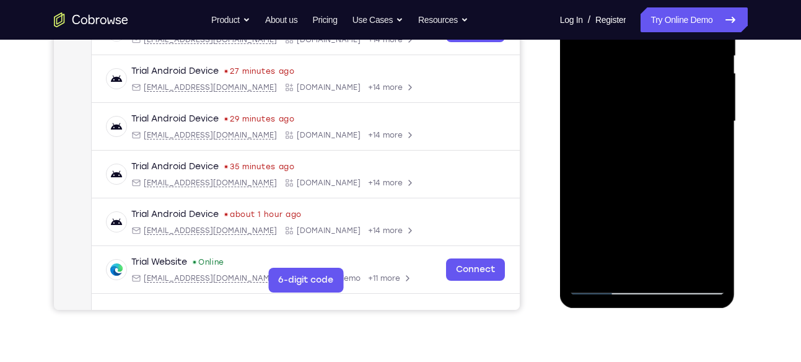
click at [675, 120] on div at bounding box center [647, 121] width 156 height 347
click at [667, 107] on div at bounding box center [647, 121] width 156 height 347
click at [647, 131] on div at bounding box center [647, 121] width 156 height 347
click at [640, 145] on div at bounding box center [647, 121] width 156 height 347
click at [702, 113] on div at bounding box center [647, 121] width 156 height 347
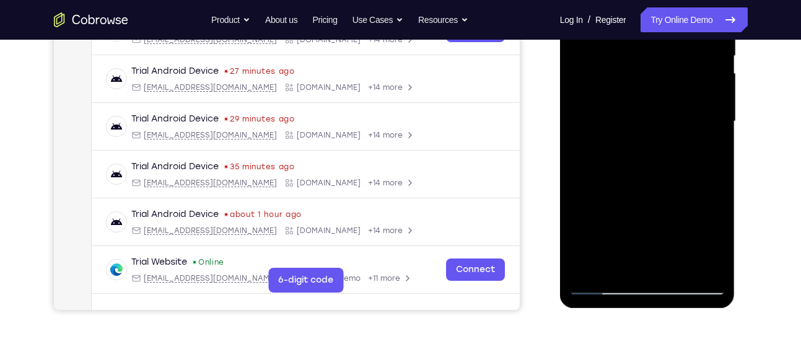
click at [650, 133] on div at bounding box center [647, 121] width 156 height 347
click at [626, 175] on div at bounding box center [647, 121] width 156 height 347
click at [610, 177] on div at bounding box center [647, 121] width 156 height 347
click at [648, 182] on div at bounding box center [647, 121] width 156 height 347
click at [659, 177] on div at bounding box center [647, 121] width 156 height 347
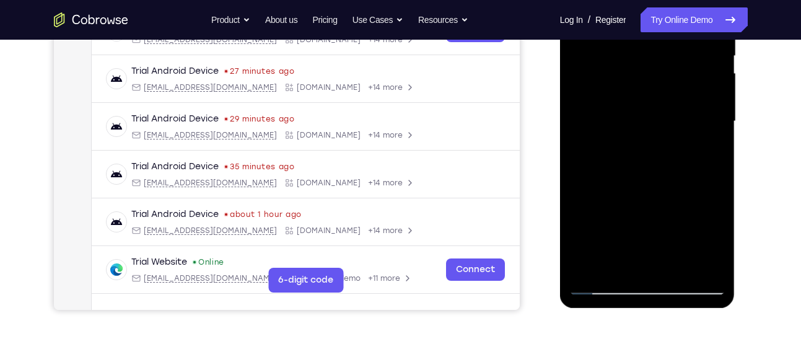
drag, startPoint x: 680, startPoint y: 222, endPoint x: 684, endPoint y: 98, distance: 124.0
click at [684, 98] on div at bounding box center [647, 121] width 156 height 347
drag, startPoint x: 678, startPoint y: 225, endPoint x: 688, endPoint y: 79, distance: 145.9
click at [688, 79] on div at bounding box center [647, 121] width 156 height 347
drag, startPoint x: 677, startPoint y: 219, endPoint x: 686, endPoint y: 113, distance: 105.8
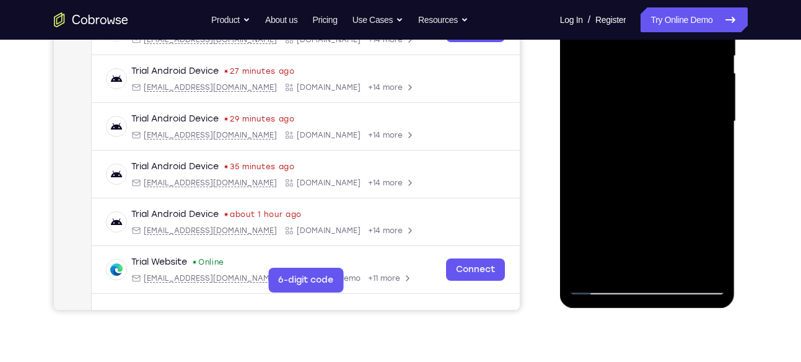
click at [686, 113] on div at bounding box center [647, 121] width 156 height 347
drag, startPoint x: 669, startPoint y: 229, endPoint x: 675, endPoint y: 94, distance: 134.6
click at [675, 94] on div at bounding box center [647, 121] width 156 height 347
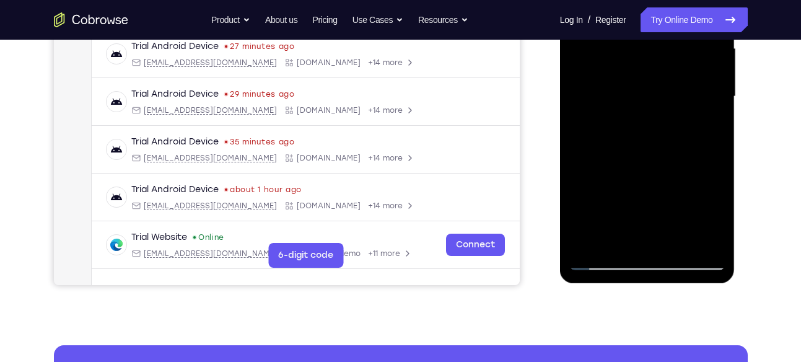
scroll to position [292, 0]
drag, startPoint x: 660, startPoint y: 199, endPoint x: 667, endPoint y: 103, distance: 96.3
click at [667, 103] on div at bounding box center [647, 96] width 156 height 347
click at [642, 156] on div at bounding box center [647, 96] width 156 height 347
click at [647, 115] on div at bounding box center [647, 96] width 156 height 347
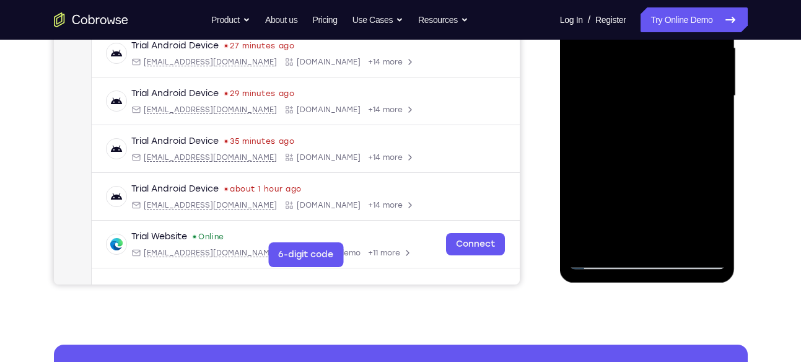
click at [631, 131] on div at bounding box center [647, 96] width 156 height 347
click at [629, 151] on div at bounding box center [647, 96] width 156 height 347
click at [651, 152] on div at bounding box center [647, 96] width 156 height 347
drag, startPoint x: 648, startPoint y: 201, endPoint x: 660, endPoint y: 100, distance: 102.3
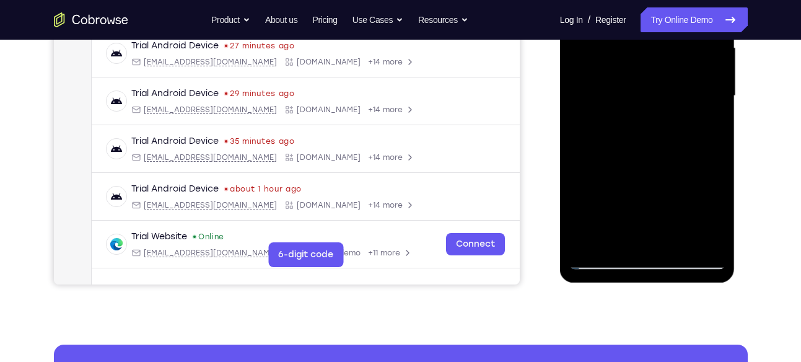
click at [660, 100] on div at bounding box center [647, 96] width 156 height 347
click at [654, 188] on div at bounding box center [647, 96] width 156 height 347
click at [651, 127] on div at bounding box center [647, 96] width 156 height 347
click at [629, 151] on div at bounding box center [647, 96] width 156 height 347
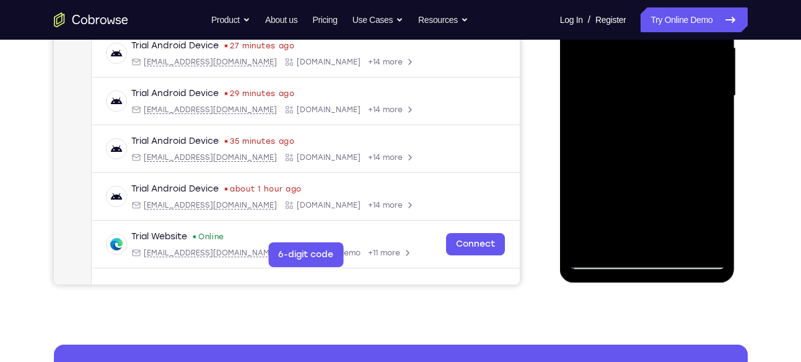
click at [647, 113] on div at bounding box center [647, 96] width 156 height 347
click at [651, 153] on div at bounding box center [647, 96] width 156 height 347
click at [656, 150] on div at bounding box center [647, 96] width 156 height 347
drag, startPoint x: 668, startPoint y: 204, endPoint x: 670, endPoint y: 102, distance: 102.2
click at [670, 102] on div at bounding box center [647, 96] width 156 height 347
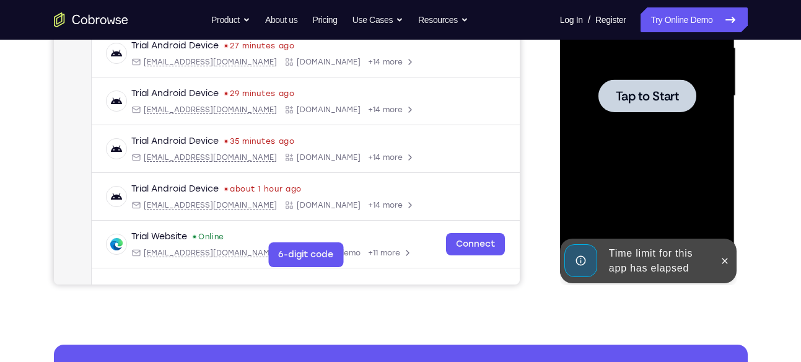
click at [643, 195] on div at bounding box center [647, 96] width 156 height 347
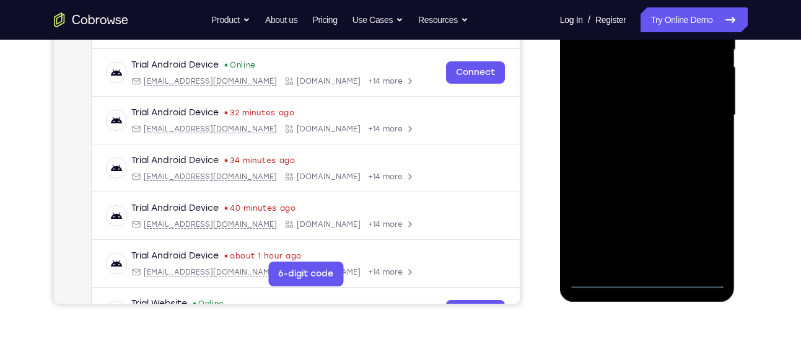
scroll to position [273, 0]
click at [645, 280] on div at bounding box center [647, 114] width 156 height 347
click at [709, 220] on div at bounding box center [647, 114] width 156 height 347
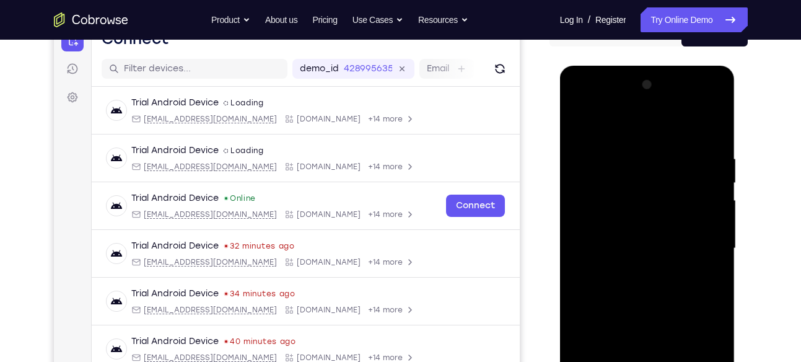
scroll to position [138, 0]
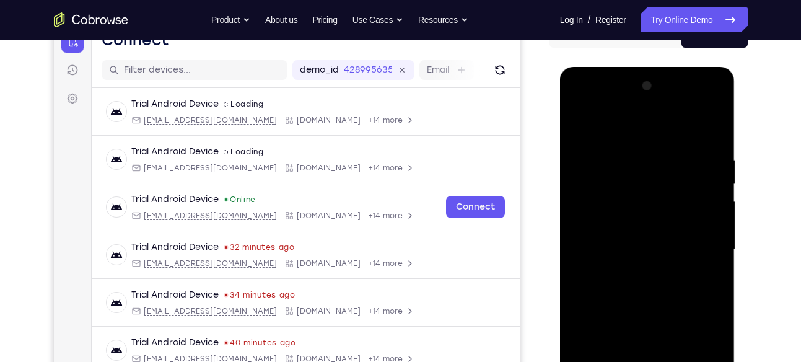
click at [581, 103] on div at bounding box center [647, 249] width 156 height 347
click at [628, 181] on div at bounding box center [647, 249] width 156 height 347
drag, startPoint x: 627, startPoint y: 229, endPoint x: 625, endPoint y: 157, distance: 72.5
click at [625, 157] on div at bounding box center [647, 249] width 156 height 347
drag, startPoint x: 638, startPoint y: 226, endPoint x: 647, endPoint y: 128, distance: 98.9
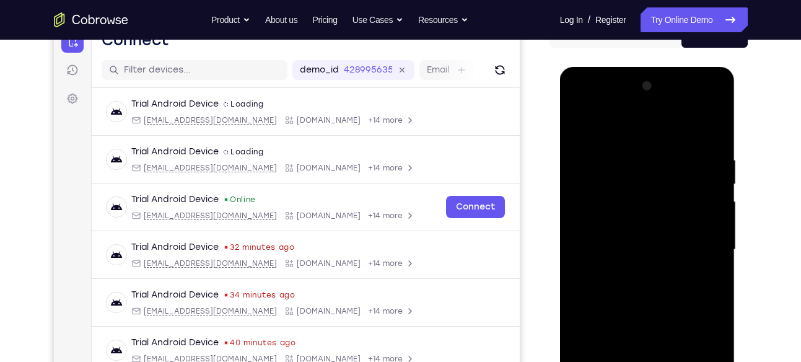
click at [647, 128] on div at bounding box center [647, 249] width 156 height 347
drag, startPoint x: 646, startPoint y: 268, endPoint x: 653, endPoint y: 134, distance: 133.4
click at [653, 134] on div at bounding box center [647, 249] width 156 height 347
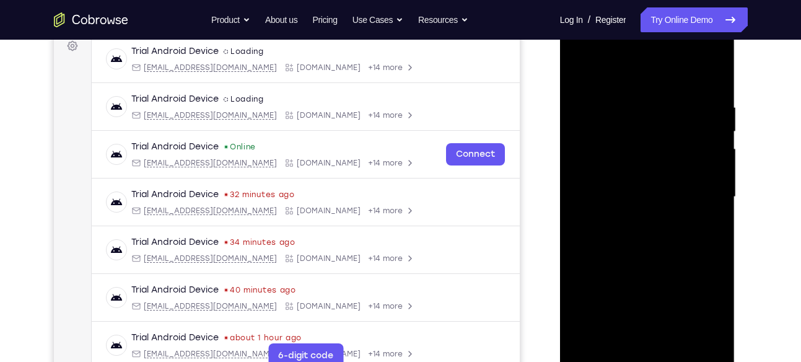
scroll to position [195, 0]
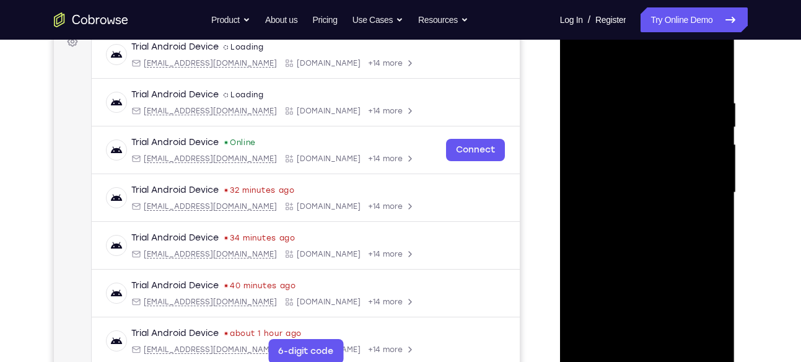
drag, startPoint x: 642, startPoint y: 259, endPoint x: 658, endPoint y: 99, distance: 160.6
click at [658, 99] on div at bounding box center [647, 192] width 156 height 347
drag, startPoint x: 649, startPoint y: 242, endPoint x: 670, endPoint y: 71, distance: 172.9
click at [670, 71] on div at bounding box center [647, 192] width 156 height 347
click at [642, 260] on div at bounding box center [647, 192] width 156 height 347
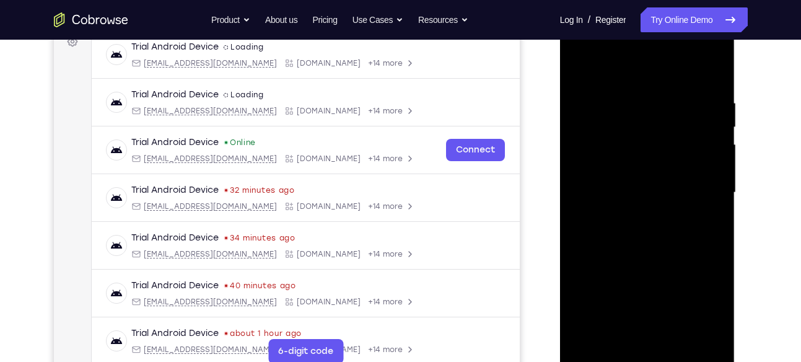
drag, startPoint x: 623, startPoint y: 267, endPoint x: 646, endPoint y: 107, distance: 161.5
click at [646, 107] on div at bounding box center [647, 192] width 156 height 347
drag, startPoint x: 634, startPoint y: 261, endPoint x: 652, endPoint y: 101, distance: 161.5
click at [652, 101] on div at bounding box center [647, 192] width 156 height 347
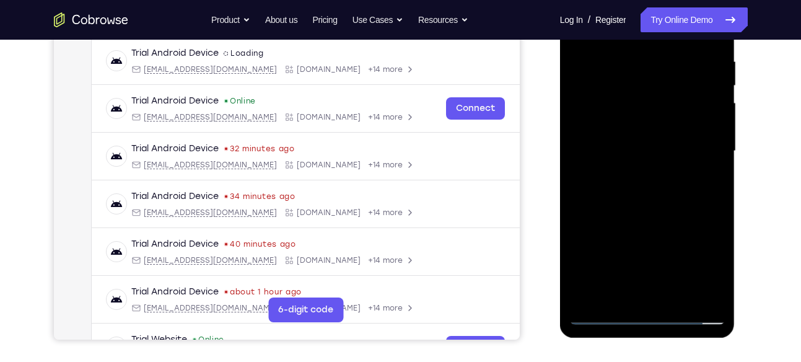
scroll to position [238, 0]
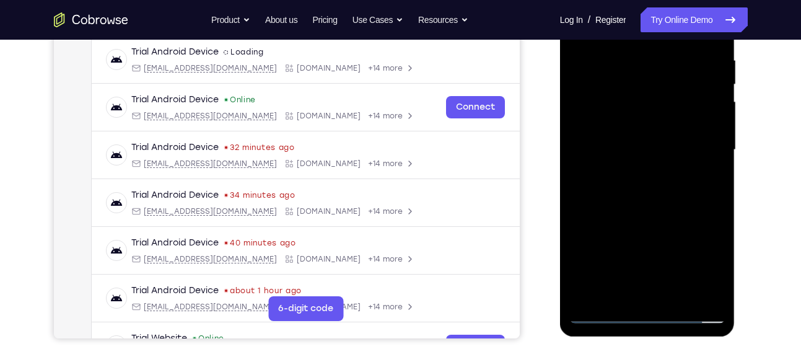
drag, startPoint x: 649, startPoint y: 250, endPoint x: 658, endPoint y: 105, distance: 145.2
click at [658, 105] on div at bounding box center [647, 149] width 156 height 347
drag, startPoint x: 647, startPoint y: 243, endPoint x: 658, endPoint y: 77, distance: 167.0
click at [658, 77] on div at bounding box center [647, 149] width 156 height 347
drag, startPoint x: 664, startPoint y: 120, endPoint x: 615, endPoint y: 350, distance: 235.6
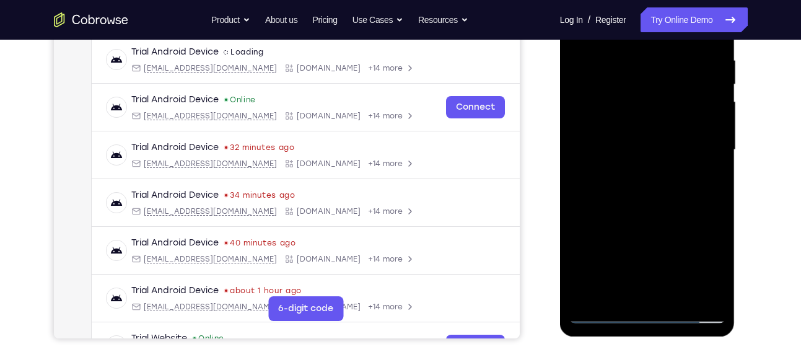
click at [615, 339] on html "Online web based iOS Simulators and Android Emulators. Run iPhone, iPad, Mobile…" at bounding box center [648, 153] width 177 height 372
drag, startPoint x: 668, startPoint y: 89, endPoint x: 599, endPoint y: 304, distance: 225.1
click at [599, 304] on div at bounding box center [647, 149] width 156 height 347
drag, startPoint x: 662, startPoint y: 96, endPoint x: 605, endPoint y: 309, distance: 220.2
click at [605, 309] on div at bounding box center [647, 149] width 156 height 347
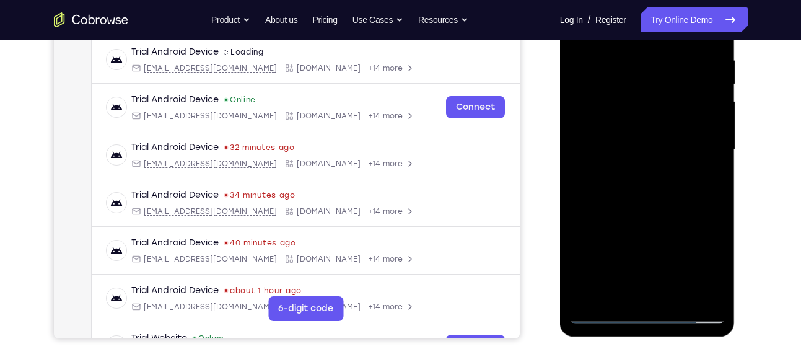
drag, startPoint x: 655, startPoint y: 74, endPoint x: 627, endPoint y: 285, distance: 212.6
click at [627, 285] on div at bounding box center [647, 149] width 156 height 347
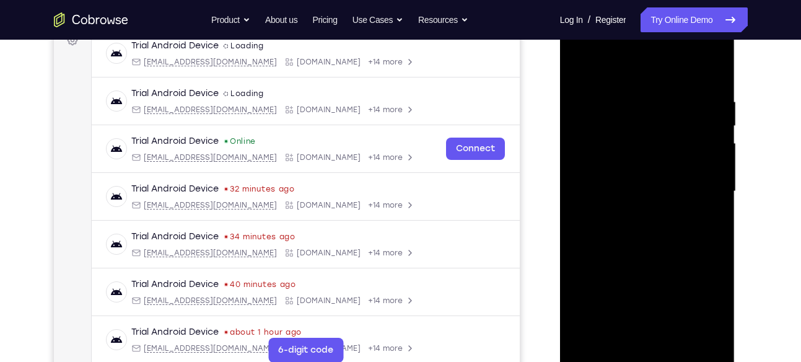
scroll to position [188, 0]
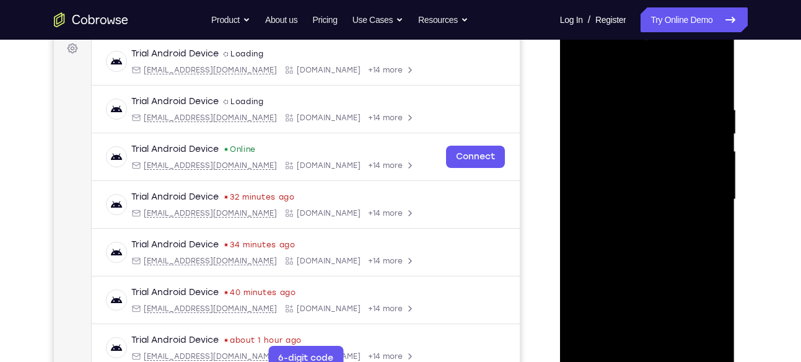
click at [631, 102] on div at bounding box center [647, 199] width 156 height 347
drag, startPoint x: 651, startPoint y: 184, endPoint x: 649, endPoint y: 138, distance: 45.9
click at [649, 138] on div at bounding box center [647, 199] width 156 height 347
drag, startPoint x: 654, startPoint y: 230, endPoint x: 655, endPoint y: 177, distance: 53.3
click at [655, 177] on div at bounding box center [647, 199] width 156 height 347
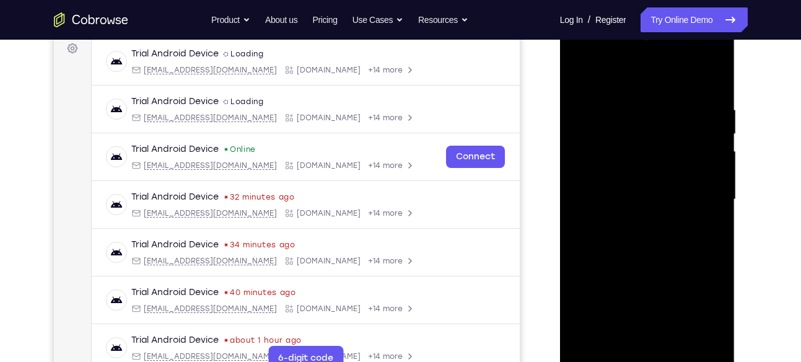
drag, startPoint x: 672, startPoint y: 201, endPoint x: 672, endPoint y: 145, distance: 55.8
click at [672, 145] on div at bounding box center [647, 199] width 156 height 347
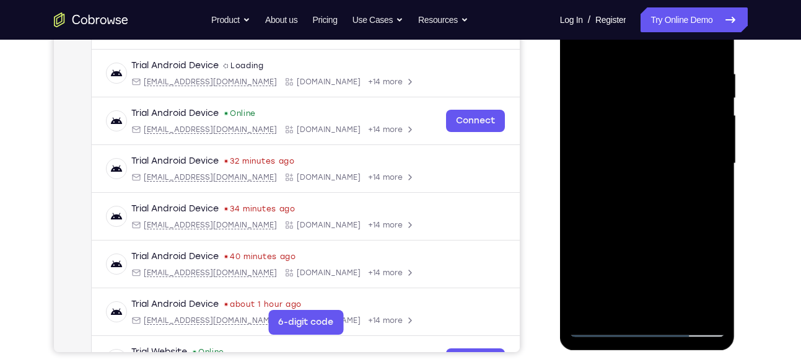
scroll to position [228, 0]
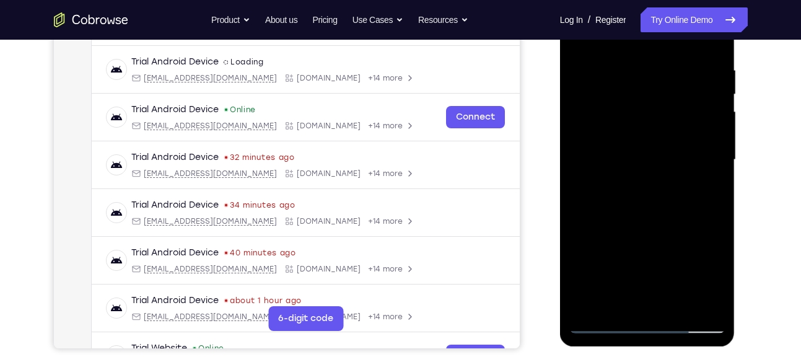
drag, startPoint x: 646, startPoint y: 223, endPoint x: 648, endPoint y: 136, distance: 87.4
click at [648, 136] on div at bounding box center [647, 159] width 156 height 347
click at [652, 141] on div at bounding box center [647, 159] width 156 height 347
click at [650, 136] on div at bounding box center [647, 159] width 156 height 347
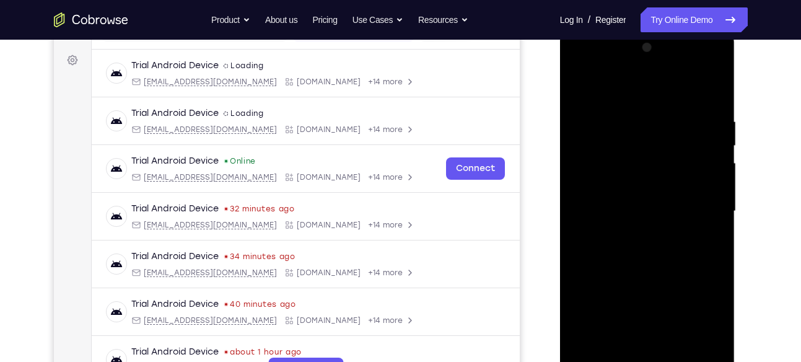
scroll to position [176, 0]
click at [644, 179] on div at bounding box center [647, 211] width 156 height 347
click at [581, 213] on div at bounding box center [647, 211] width 156 height 347
click at [586, 208] on div at bounding box center [647, 211] width 156 height 347
click at [592, 195] on div at bounding box center [647, 211] width 156 height 347
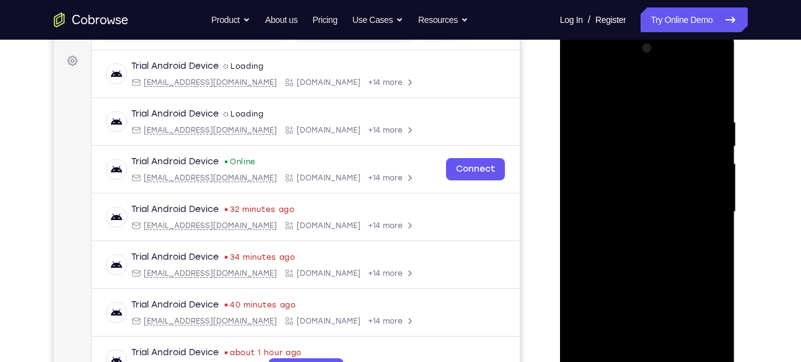
click at [590, 214] on div at bounding box center [647, 211] width 156 height 347
click at [590, 211] on div at bounding box center [647, 211] width 156 height 347
click at [602, 213] on div at bounding box center [647, 211] width 156 height 347
click at [607, 211] on div at bounding box center [647, 211] width 156 height 347
click at [623, 212] on div at bounding box center [647, 211] width 156 height 347
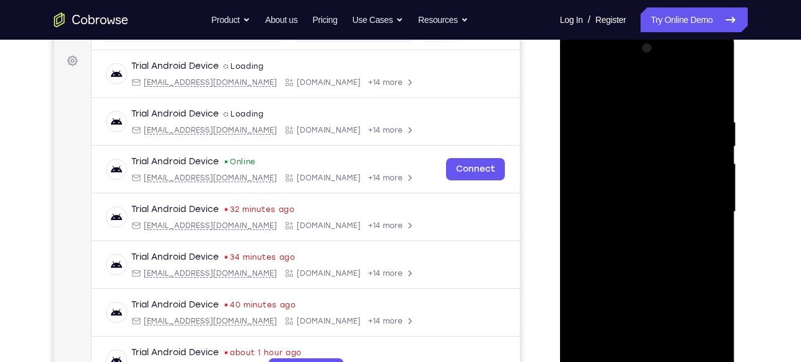
click at [623, 212] on div at bounding box center [647, 211] width 156 height 347
click at [641, 211] on div at bounding box center [647, 211] width 156 height 347
click at [652, 212] on div at bounding box center [647, 211] width 156 height 347
click at [662, 212] on div at bounding box center [647, 211] width 156 height 347
drag, startPoint x: 669, startPoint y: 212, endPoint x: 677, endPoint y: 212, distance: 8.1
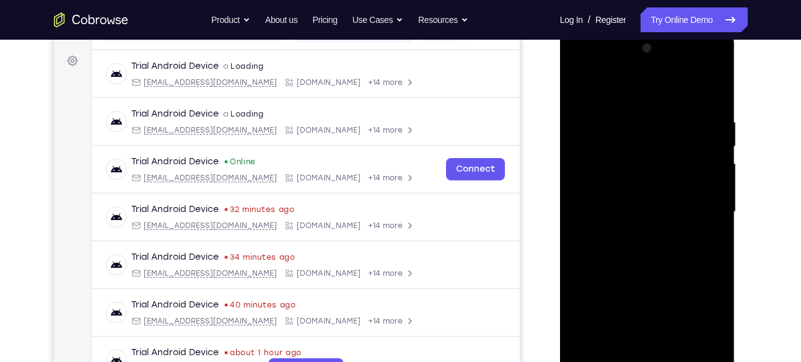
click at [677, 212] on div at bounding box center [647, 211] width 156 height 347
click at [670, 211] on div at bounding box center [647, 211] width 156 height 347
drag, startPoint x: 648, startPoint y: 192, endPoint x: 660, endPoint y: 91, distance: 101.7
click at [660, 91] on div at bounding box center [647, 211] width 156 height 347
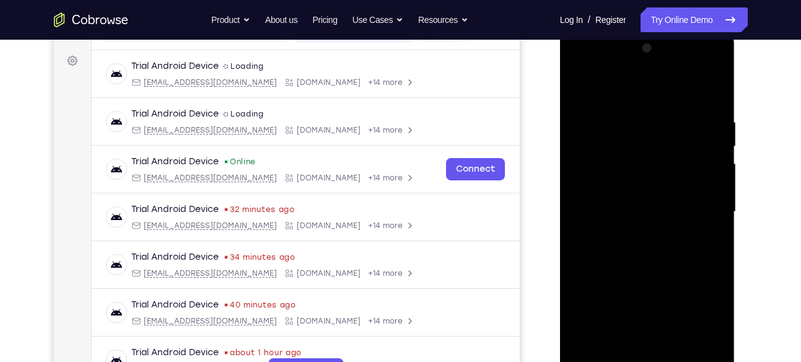
drag, startPoint x: 675, startPoint y: 139, endPoint x: 647, endPoint y: 265, distance: 128.1
click at [647, 265] on div at bounding box center [647, 211] width 156 height 347
click at [587, 129] on div at bounding box center [647, 211] width 156 height 347
click at [587, 128] on div at bounding box center [647, 211] width 156 height 347
drag, startPoint x: 633, startPoint y: 258, endPoint x: 636, endPoint y: 139, distance: 119.0
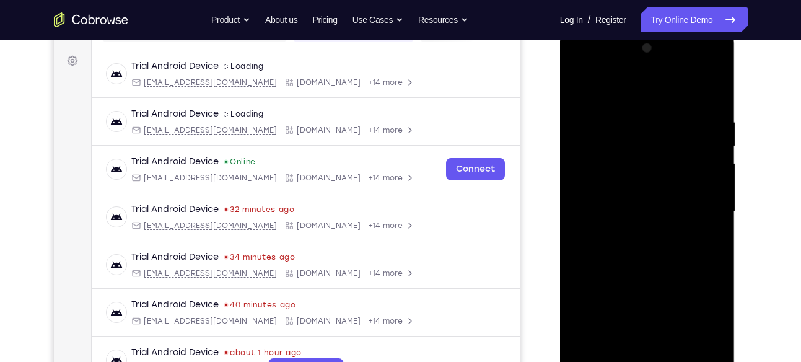
click at [636, 139] on div at bounding box center [647, 211] width 156 height 347
drag, startPoint x: 648, startPoint y: 234, endPoint x: 647, endPoint y: 129, distance: 105.3
click at [647, 129] on div at bounding box center [647, 211] width 156 height 347
drag, startPoint x: 636, startPoint y: 259, endPoint x: 638, endPoint y: 136, distance: 123.3
click at [638, 136] on div at bounding box center [647, 211] width 156 height 347
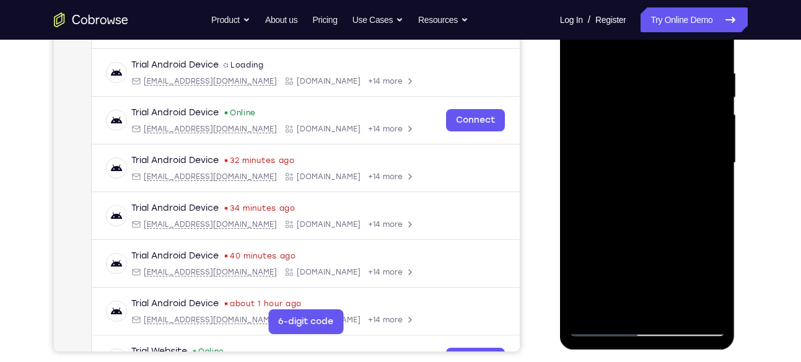
scroll to position [228, 0]
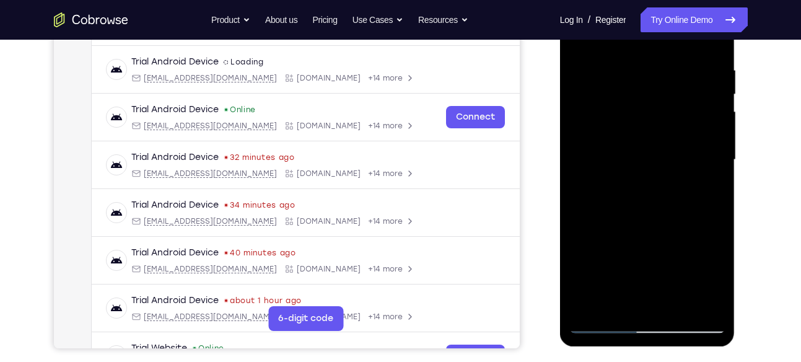
click at [662, 150] on div at bounding box center [647, 159] width 156 height 347
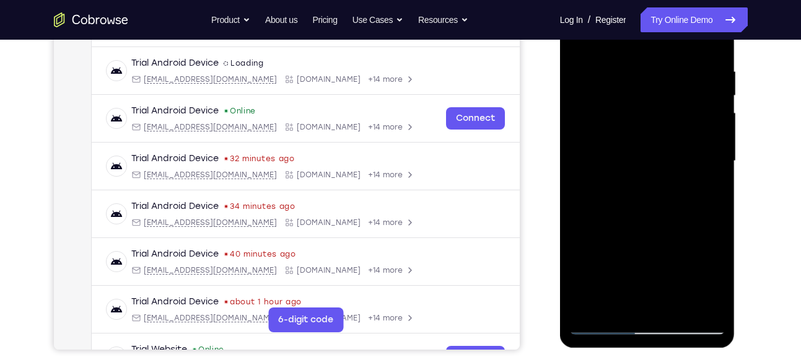
click at [646, 127] on div at bounding box center [647, 161] width 156 height 347
click at [650, 132] on div at bounding box center [647, 161] width 156 height 347
click at [580, 161] on div at bounding box center [647, 161] width 156 height 347
click at [584, 163] on div at bounding box center [647, 161] width 156 height 347
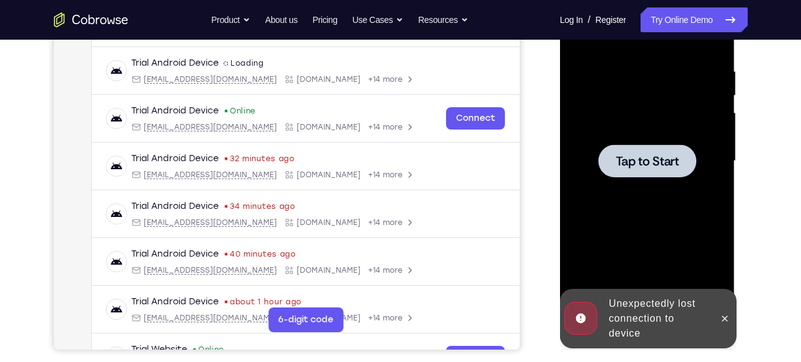
click at [616, 125] on div at bounding box center [647, 161] width 156 height 347
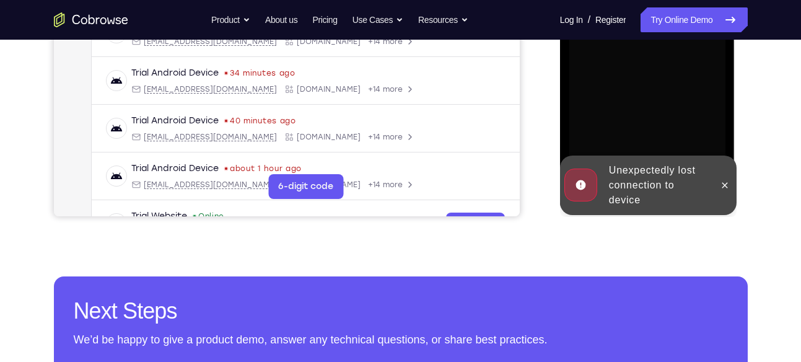
scroll to position [361, 0]
click at [723, 185] on icon at bounding box center [725, 185] width 10 height 10
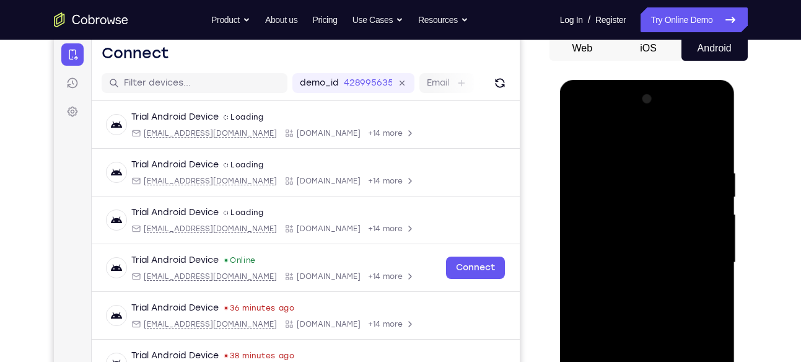
scroll to position [312, 0]
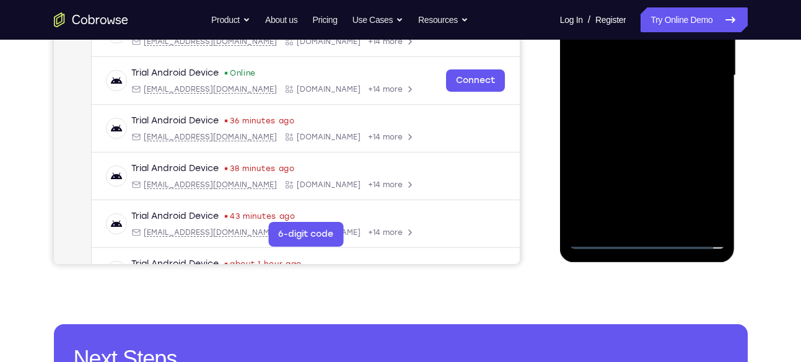
click at [643, 235] on div at bounding box center [647, 75] width 156 height 347
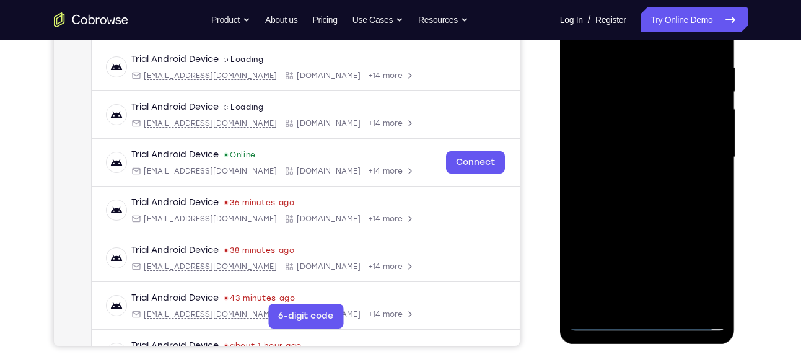
scroll to position [231, 0]
click at [642, 320] on div at bounding box center [647, 156] width 156 height 347
click at [650, 320] on div at bounding box center [647, 156] width 156 height 347
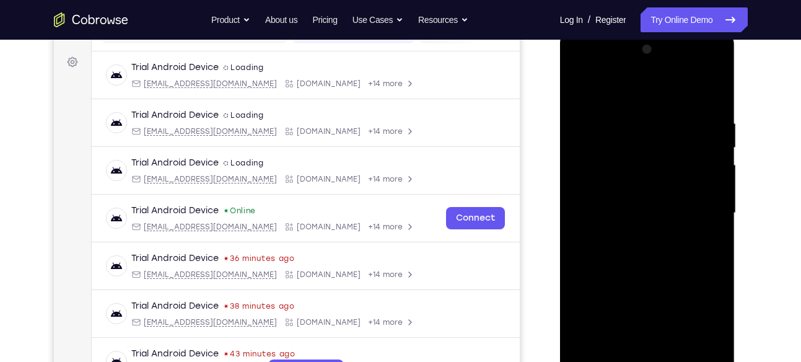
scroll to position [175, 0]
click at [695, 317] on div at bounding box center [647, 212] width 156 height 347
click at [579, 66] on div at bounding box center [647, 212] width 156 height 347
click at [633, 140] on div at bounding box center [647, 212] width 156 height 347
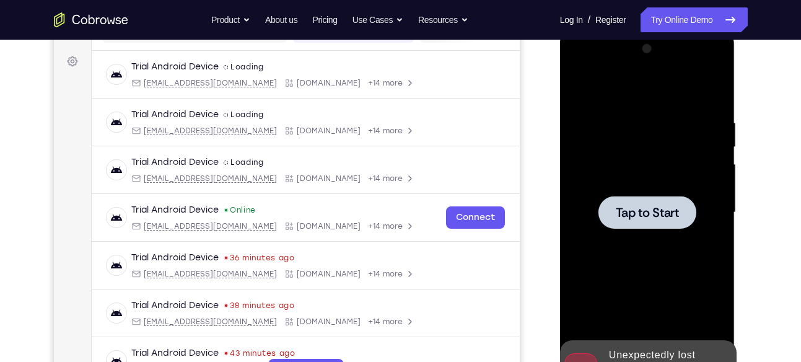
click at [633, 140] on div at bounding box center [647, 212] width 156 height 347
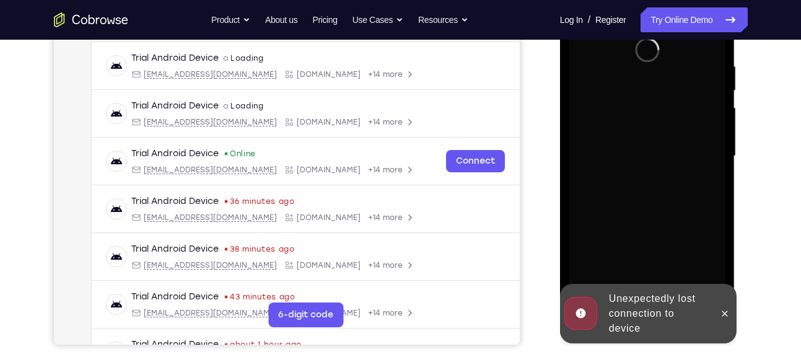
scroll to position [232, 0]
click at [724, 317] on icon at bounding box center [725, 313] width 10 height 10
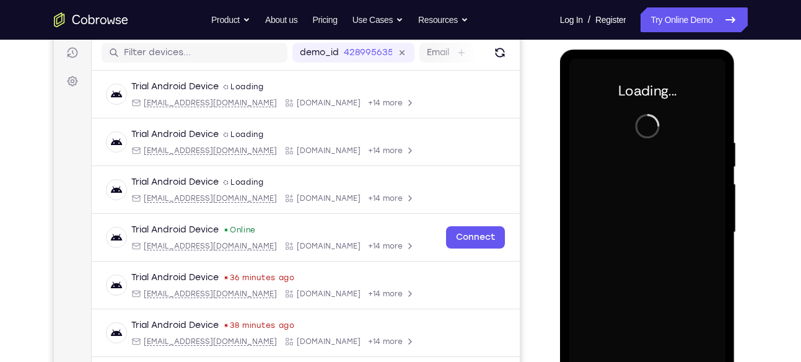
scroll to position [149, 0]
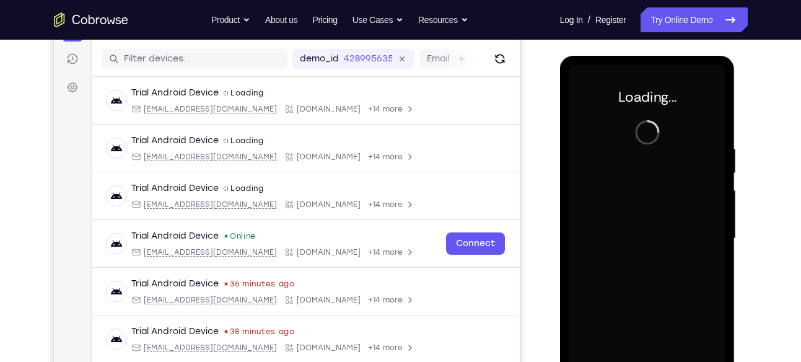
click at [642, 162] on div at bounding box center [647, 238] width 156 height 347
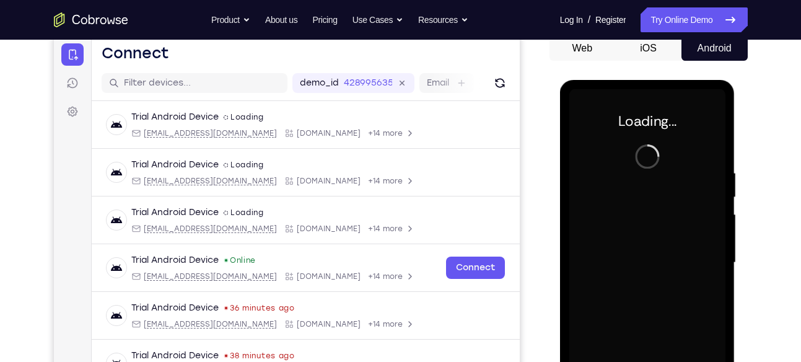
click at [655, 222] on div at bounding box center [647, 262] width 156 height 347
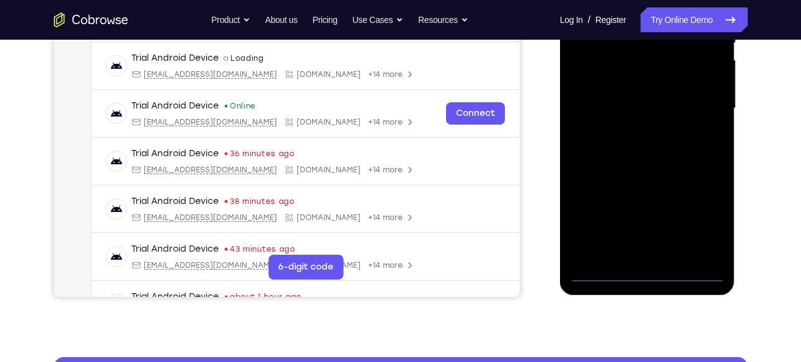
scroll to position [280, 0]
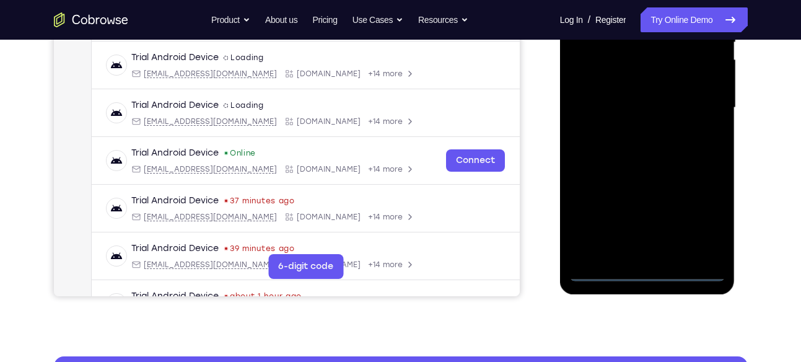
click at [644, 265] on div at bounding box center [647, 107] width 156 height 347
click at [646, 270] on div at bounding box center [647, 107] width 156 height 347
click at [701, 222] on div at bounding box center [647, 107] width 156 height 347
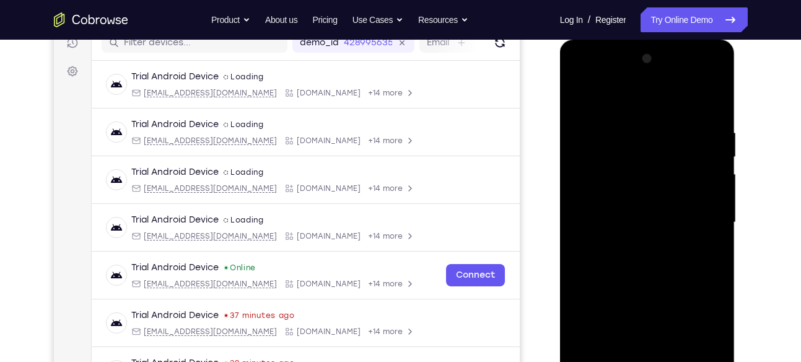
scroll to position [164, 0]
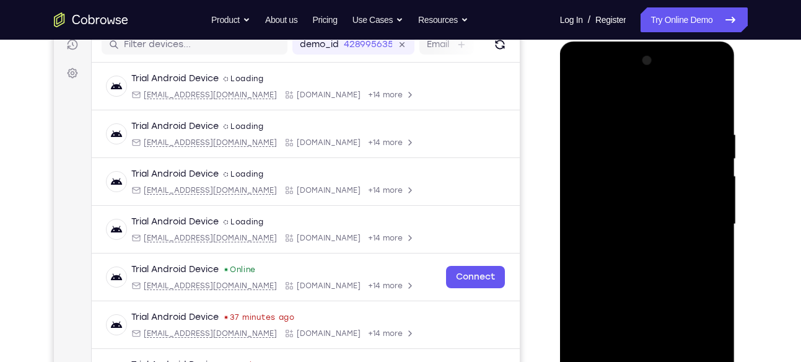
click at [578, 76] on div at bounding box center [647, 224] width 156 height 347
click at [630, 151] on div at bounding box center [647, 224] width 156 height 347
click at [615, 199] on div at bounding box center [647, 224] width 156 height 347
click at [603, 199] on div at bounding box center [647, 224] width 156 height 347
click at [717, 172] on div at bounding box center [647, 224] width 156 height 347
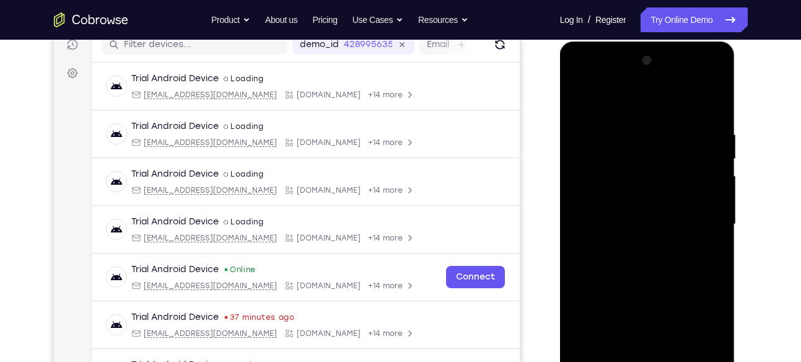
drag, startPoint x: 659, startPoint y: 283, endPoint x: 660, endPoint y: 152, distance: 130.7
click at [660, 152] on div at bounding box center [647, 224] width 156 height 347
click at [651, 276] on div at bounding box center [647, 224] width 156 height 347
click at [589, 136] on div at bounding box center [647, 224] width 156 height 347
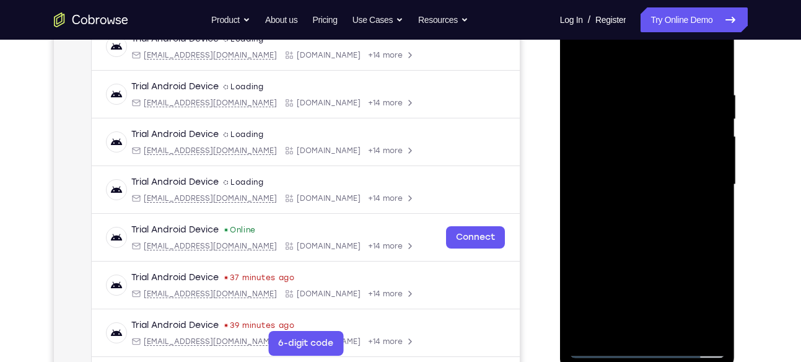
scroll to position [204, 0]
drag, startPoint x: 662, startPoint y: 302, endPoint x: 664, endPoint y: 133, distance: 168.5
click at [664, 133] on div at bounding box center [647, 184] width 156 height 347
drag, startPoint x: 674, startPoint y: 284, endPoint x: 673, endPoint y: 108, distance: 176.6
click at [673, 108] on div at bounding box center [647, 184] width 156 height 347
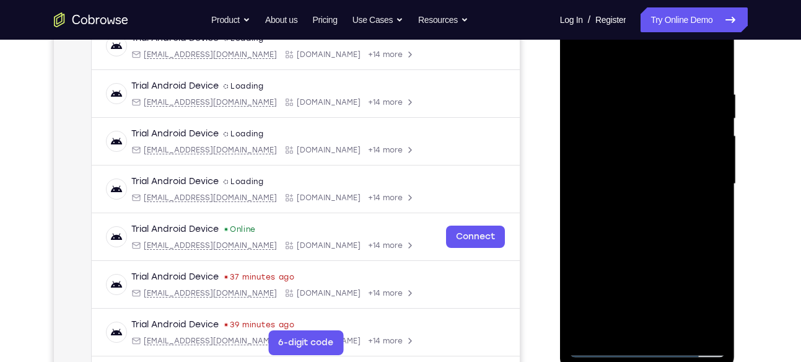
drag, startPoint x: 665, startPoint y: 278, endPoint x: 673, endPoint y: 126, distance: 152.0
click at [673, 126] on div at bounding box center [647, 184] width 156 height 347
drag, startPoint x: 659, startPoint y: 277, endPoint x: 666, endPoint y: 118, distance: 158.8
click at [666, 118] on div at bounding box center [647, 184] width 156 height 347
drag, startPoint x: 657, startPoint y: 272, endPoint x: 664, endPoint y: 143, distance: 129.1
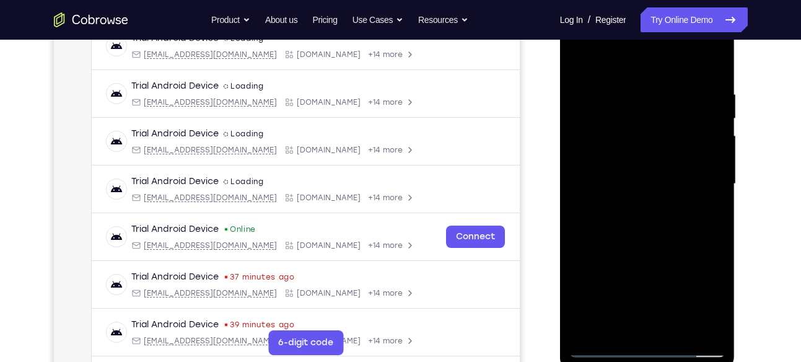
click at [664, 143] on div at bounding box center [647, 184] width 156 height 347
drag, startPoint x: 647, startPoint y: 298, endPoint x: 651, endPoint y: 144, distance: 154.3
click at [651, 144] on div at bounding box center [647, 184] width 156 height 347
drag, startPoint x: 650, startPoint y: 220, endPoint x: 651, endPoint y: 129, distance: 90.5
click at [651, 129] on div at bounding box center [647, 184] width 156 height 347
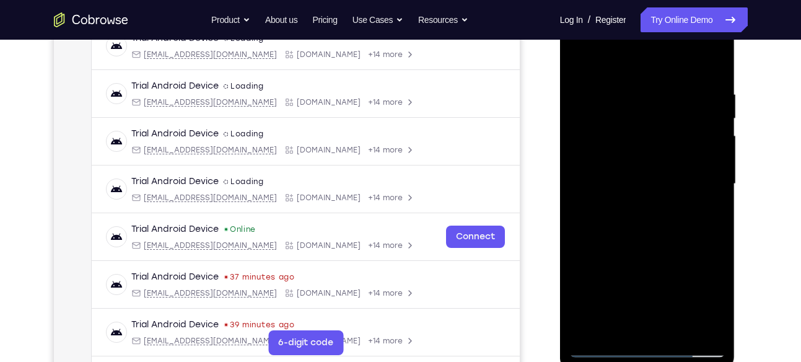
drag, startPoint x: 644, startPoint y: 248, endPoint x: 647, endPoint y: 137, distance: 111.6
click at [647, 137] on div at bounding box center [647, 184] width 156 height 347
drag, startPoint x: 666, startPoint y: 260, endPoint x: 664, endPoint y: 134, distance: 126.4
click at [664, 134] on div at bounding box center [647, 184] width 156 height 347
drag, startPoint x: 661, startPoint y: 259, endPoint x: 663, endPoint y: 98, distance: 161.1
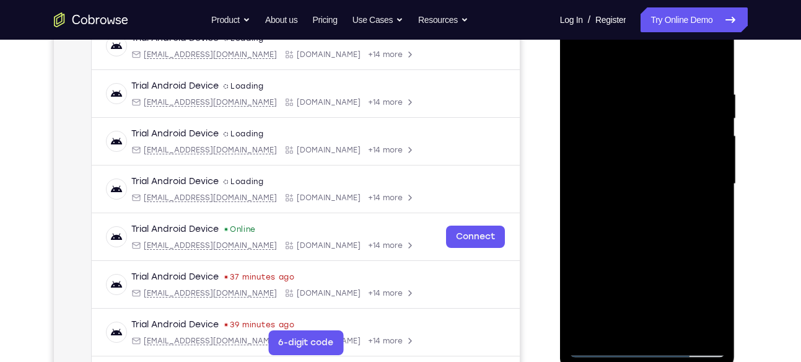
click at [663, 98] on div at bounding box center [647, 184] width 156 height 347
drag, startPoint x: 654, startPoint y: 223, endPoint x: 651, endPoint y: 113, distance: 109.7
click at [651, 113] on div at bounding box center [647, 184] width 156 height 347
click at [642, 224] on div at bounding box center [647, 184] width 156 height 347
click at [636, 222] on div at bounding box center [647, 184] width 156 height 347
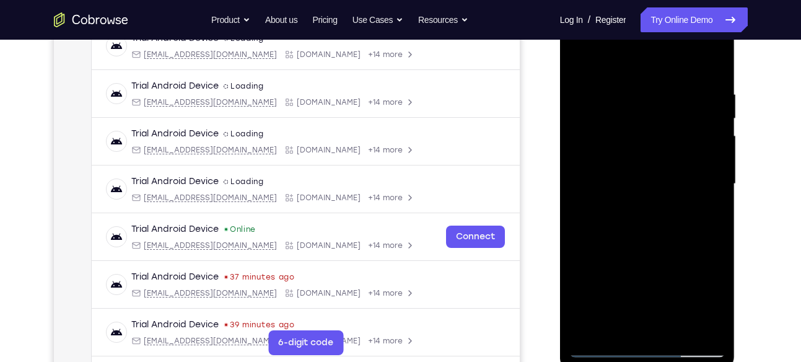
click at [649, 151] on div at bounding box center [647, 184] width 156 height 347
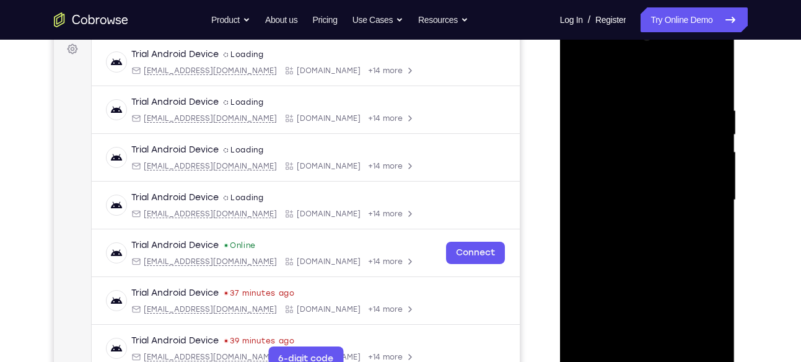
scroll to position [188, 0]
click at [639, 166] on div at bounding box center [647, 199] width 156 height 347
click at [580, 201] on div at bounding box center [647, 199] width 156 height 347
click at [584, 201] on div at bounding box center [647, 199] width 156 height 347
click at [603, 187] on div at bounding box center [647, 199] width 156 height 347
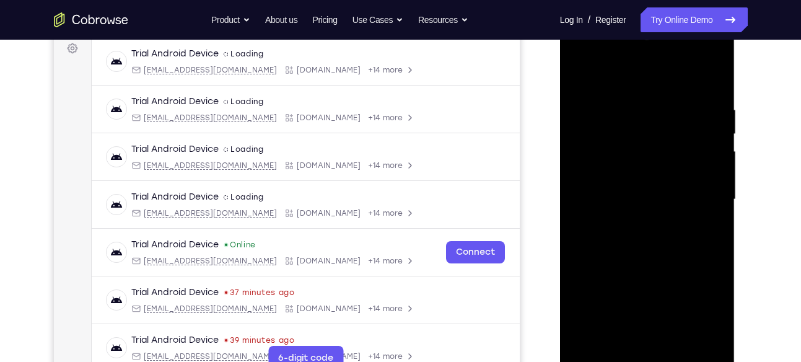
click at [607, 189] on div at bounding box center [647, 199] width 156 height 347
click at [623, 190] on div at bounding box center [647, 199] width 156 height 347
click at [646, 17] on div at bounding box center [647, 17] width 175 height 0
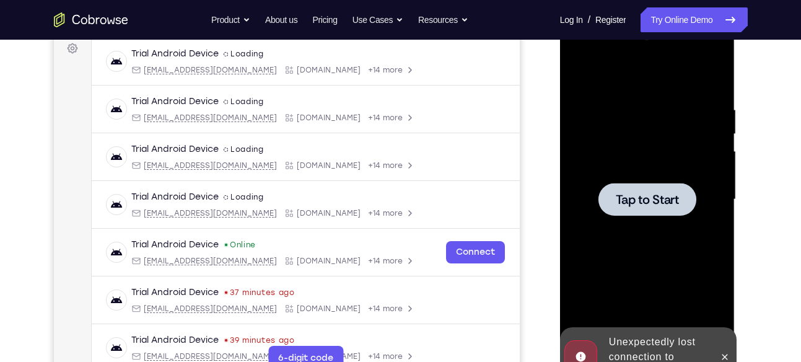
click at [669, 138] on div at bounding box center [647, 199] width 156 height 347
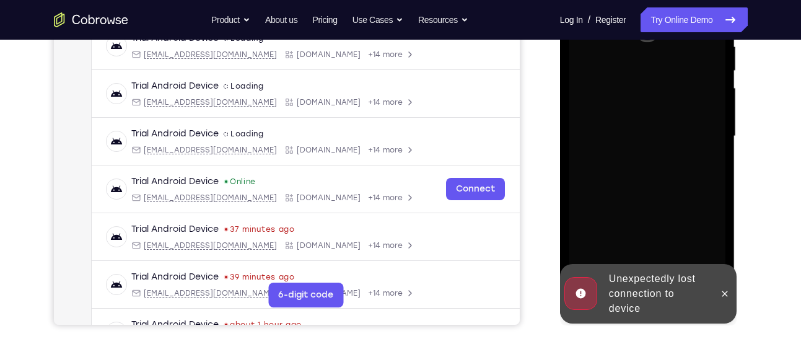
scroll to position [252, 0]
click at [724, 288] on icon at bounding box center [725, 293] width 10 height 10
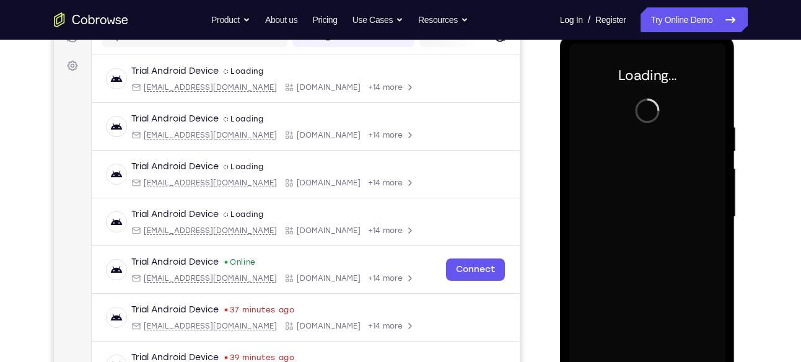
scroll to position [173, 0]
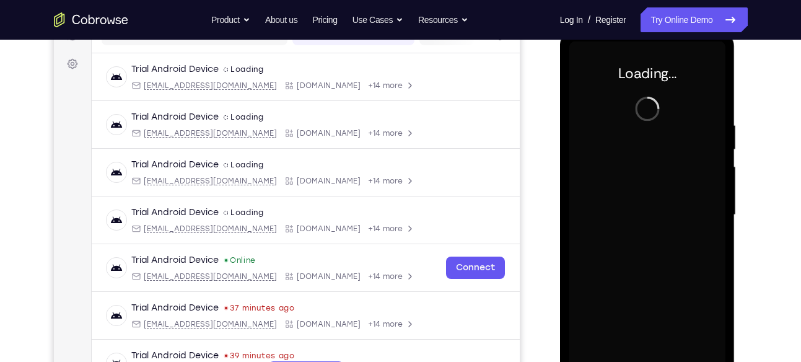
click at [620, 187] on div at bounding box center [647, 215] width 156 height 347
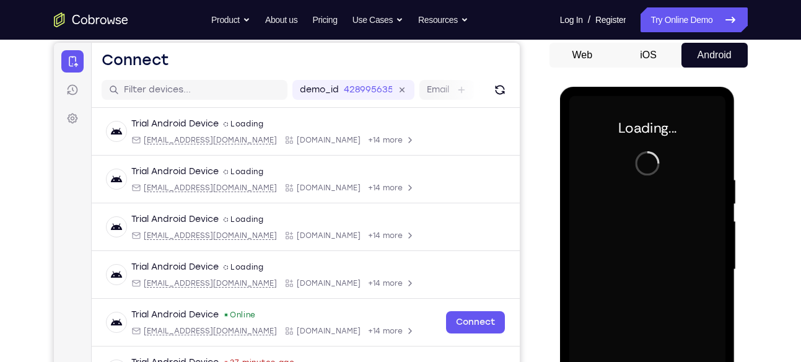
scroll to position [116, 0]
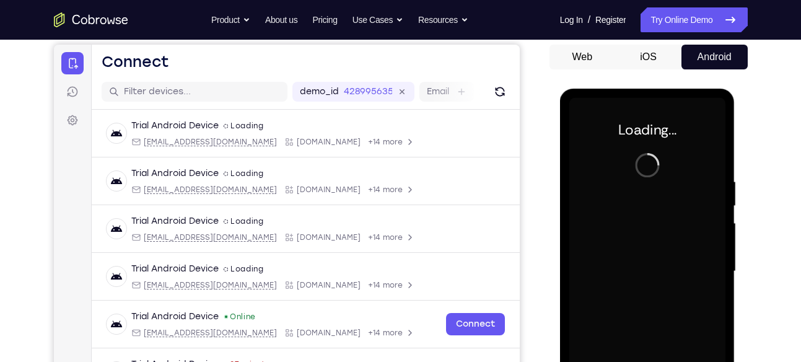
click at [628, 241] on div at bounding box center [647, 271] width 156 height 347
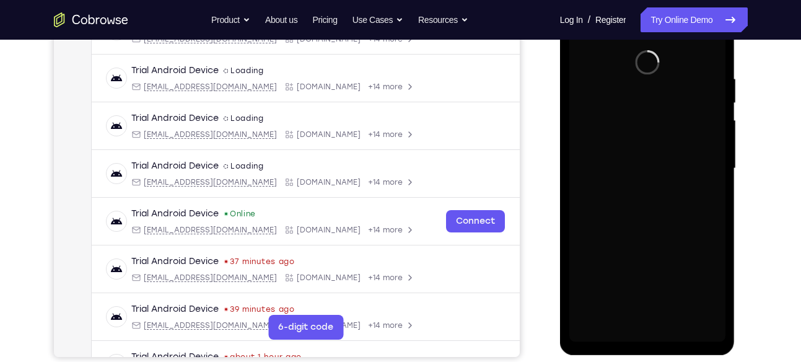
click at [649, 189] on div at bounding box center [647, 168] width 156 height 347
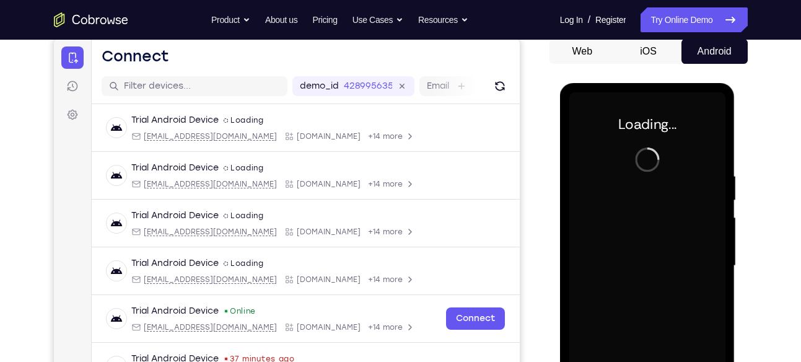
scroll to position [115, 0]
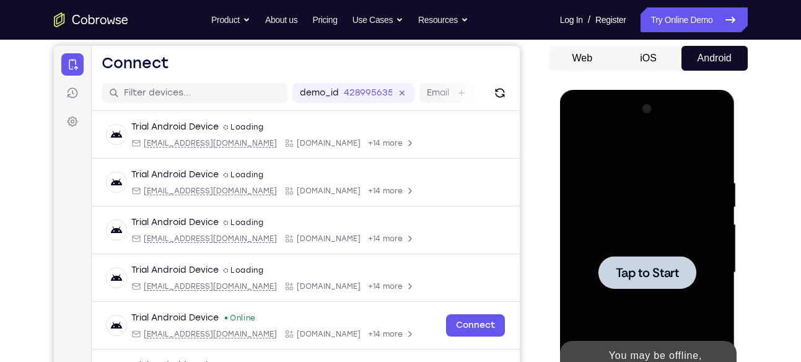
click at [611, 222] on div at bounding box center [647, 272] width 156 height 347
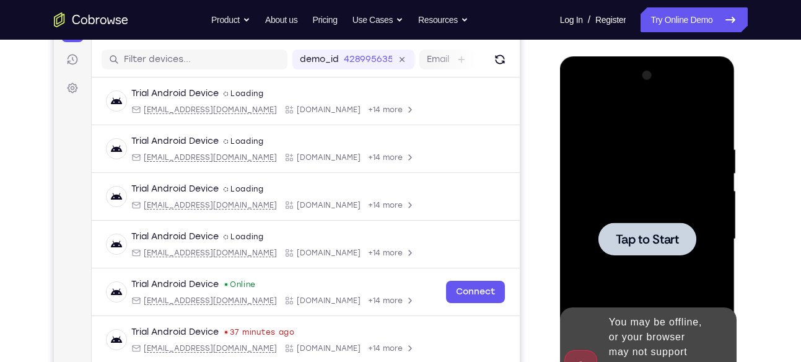
scroll to position [151, 0]
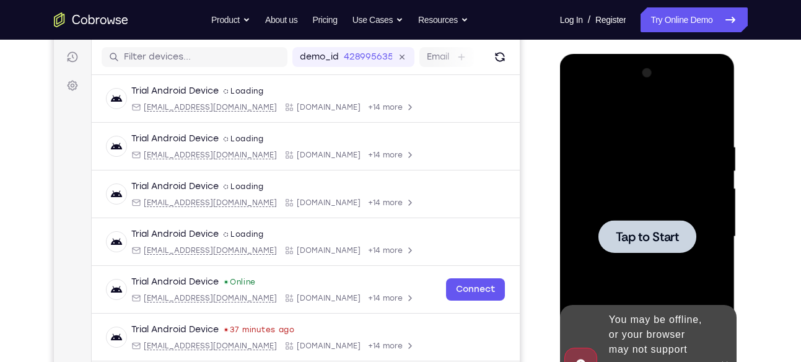
click at [612, 162] on div at bounding box center [647, 236] width 156 height 347
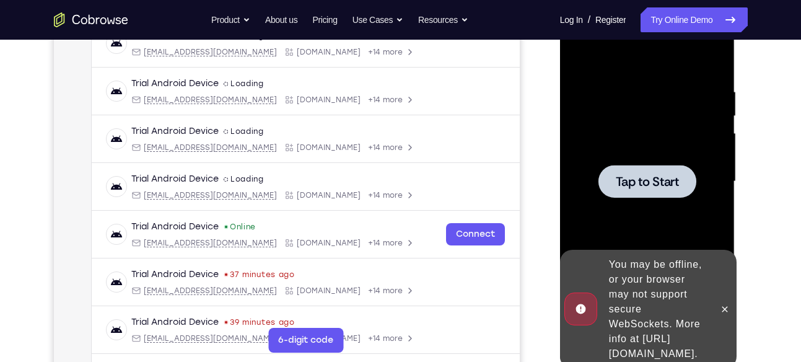
scroll to position [220, 0]
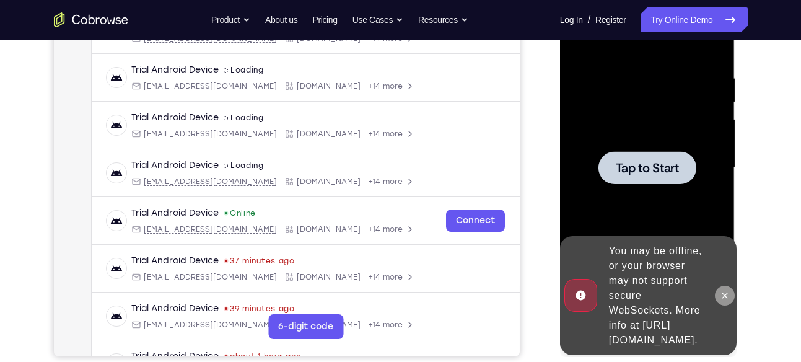
click at [723, 291] on icon at bounding box center [725, 296] width 10 height 10
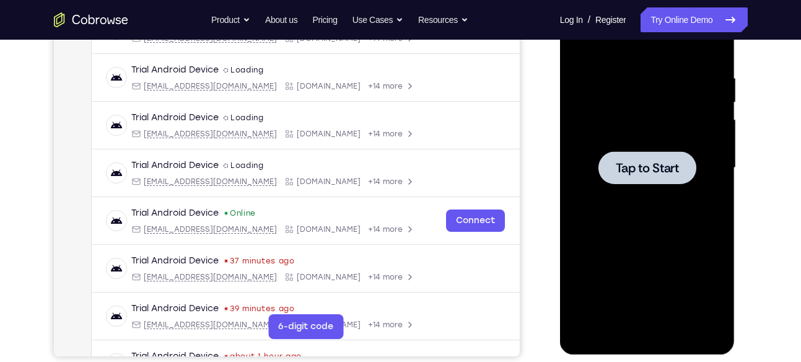
click at [588, 129] on div at bounding box center [647, 167] width 156 height 347
click at [624, 128] on div at bounding box center [647, 167] width 156 height 347
drag, startPoint x: 624, startPoint y: 128, endPoint x: 634, endPoint y: 146, distance: 20.5
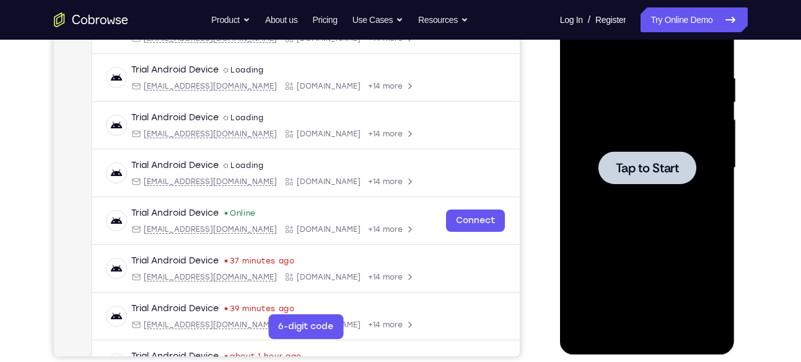
click at [634, 146] on div at bounding box center [647, 167] width 156 height 347
click at [639, 164] on span "Tap to Start" at bounding box center [647, 168] width 63 height 12
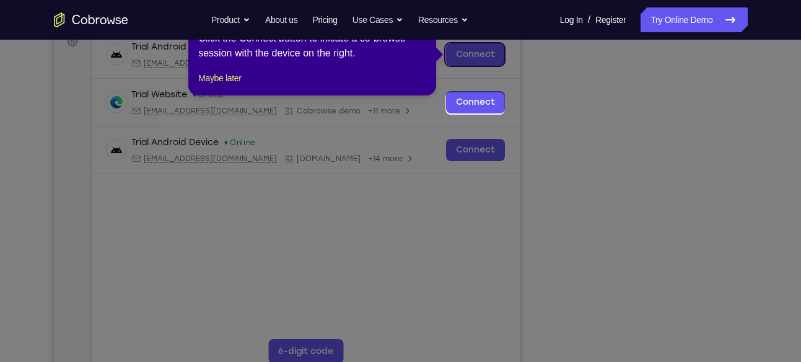
scroll to position [125, 0]
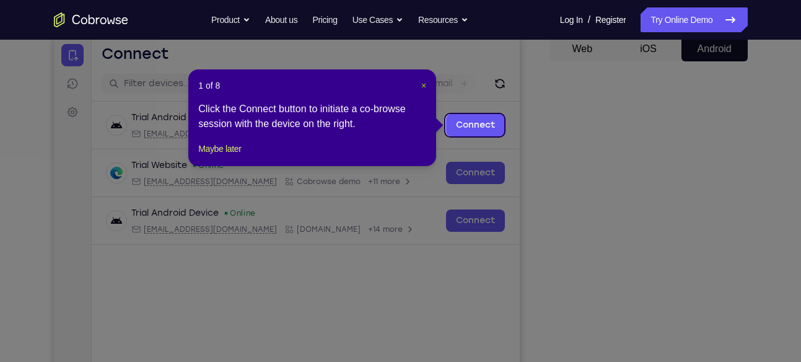
click at [421, 82] on span "×" at bounding box center [423, 86] width 5 height 10
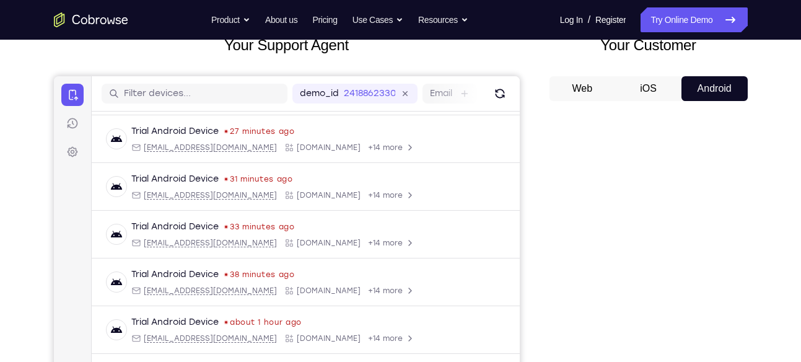
scroll to position [300, 0]
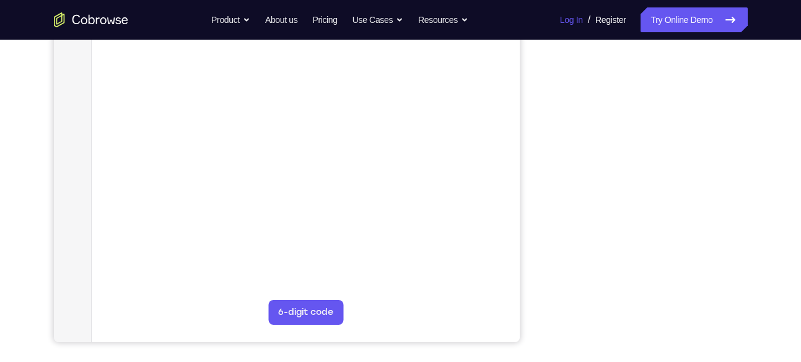
scroll to position [250, 0]
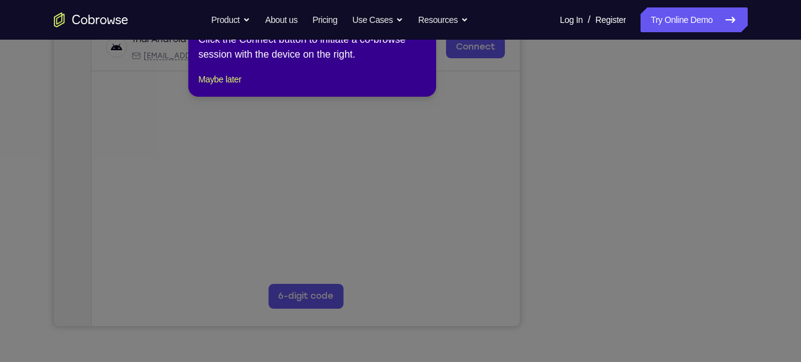
click at [481, 227] on icon at bounding box center [405, 175] width 810 height 374
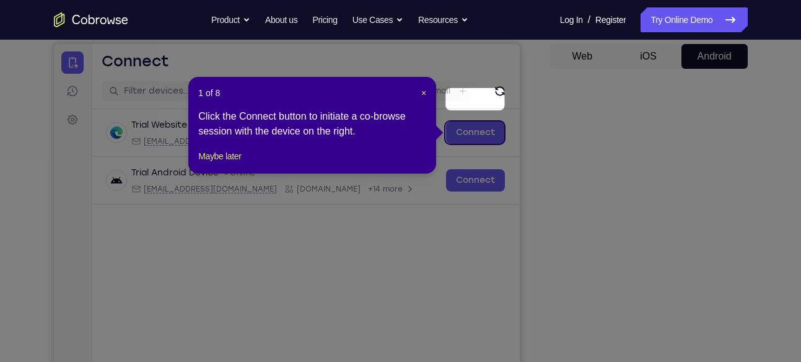
scroll to position [110, 0]
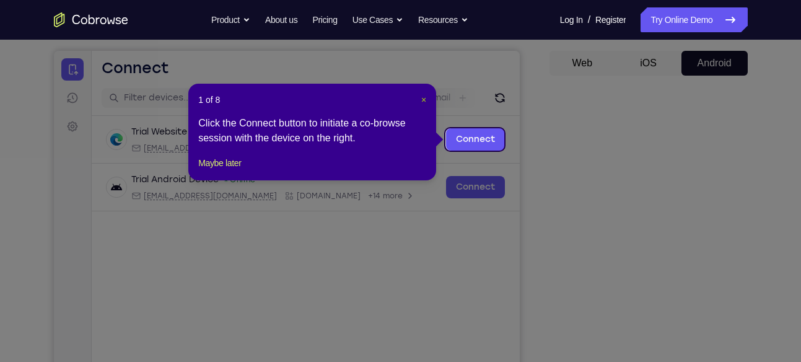
click at [423, 100] on span "×" at bounding box center [423, 100] width 5 height 10
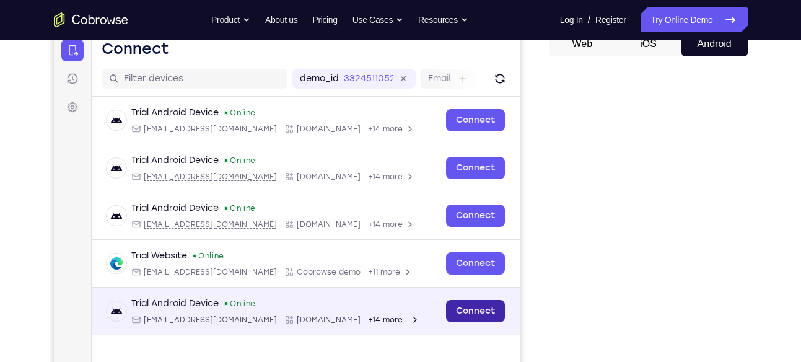
scroll to position [111, 0]
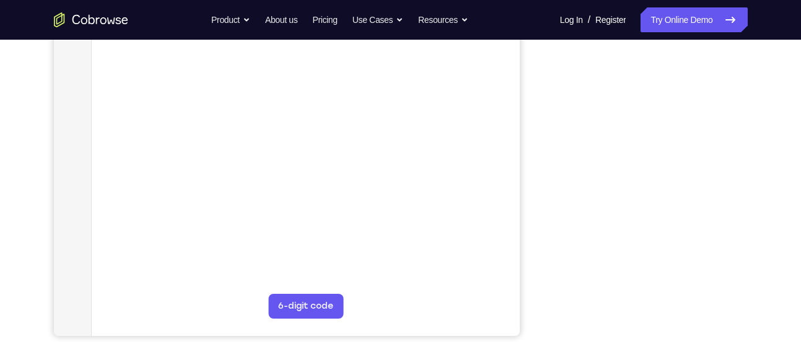
scroll to position [243, 0]
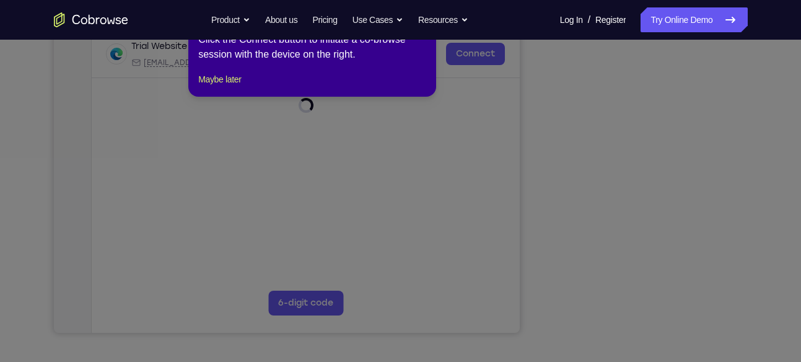
click at [644, 308] on icon at bounding box center [405, 178] width 810 height 367
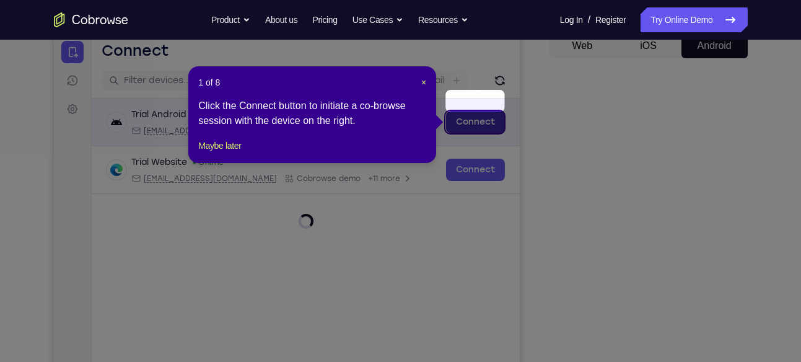
scroll to position [126, 0]
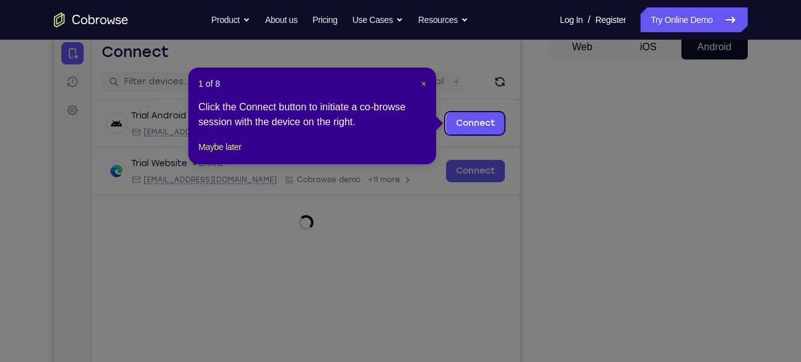
click at [421, 82] on span "×" at bounding box center [423, 84] width 5 height 10
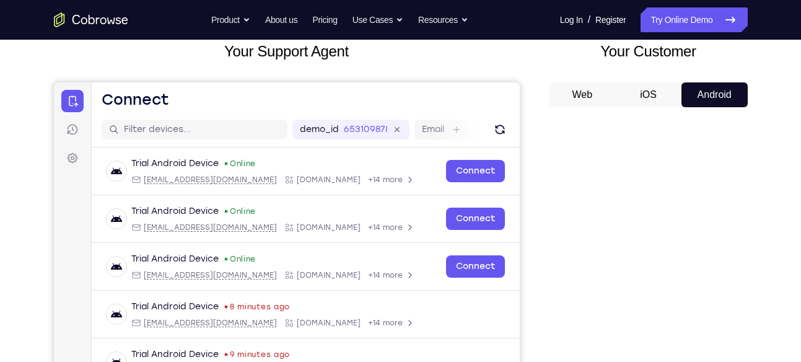
scroll to position [67, 0]
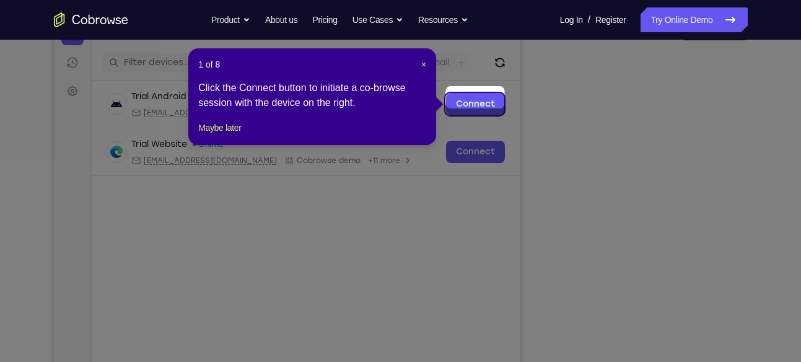
scroll to position [145, 0]
click at [421, 64] on span "×" at bounding box center [423, 65] width 5 height 10
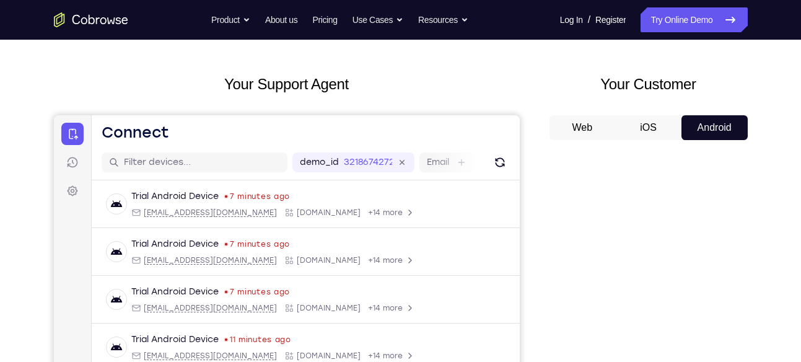
scroll to position [0, 0]
